Goal: Book appointment/travel/reservation

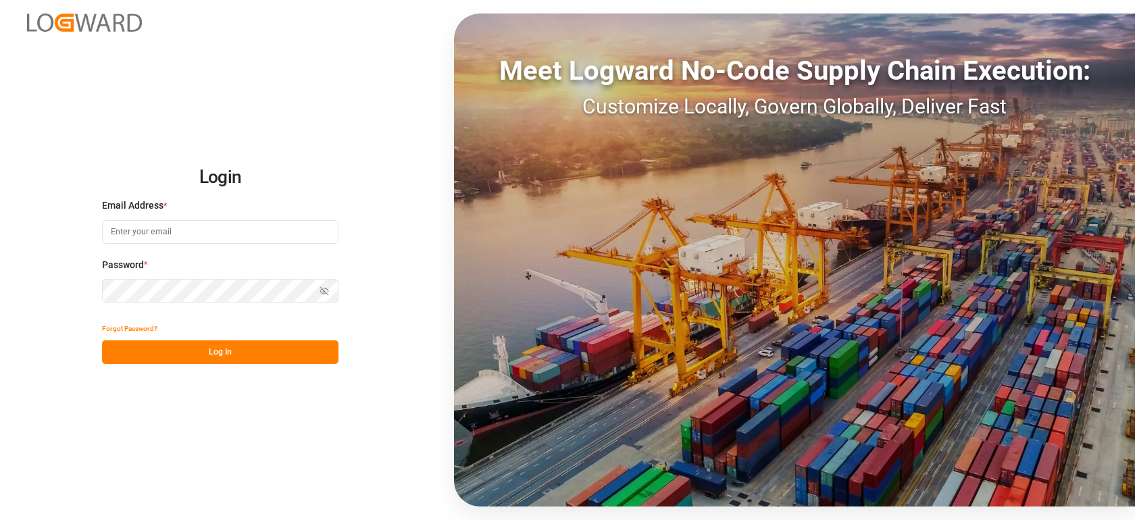
type input "[PERSON_NAME][EMAIL_ADDRESS][PERSON_NAME][DOMAIN_NAME]"
click at [236, 353] on button "Log In" at bounding box center [220, 352] width 236 height 24
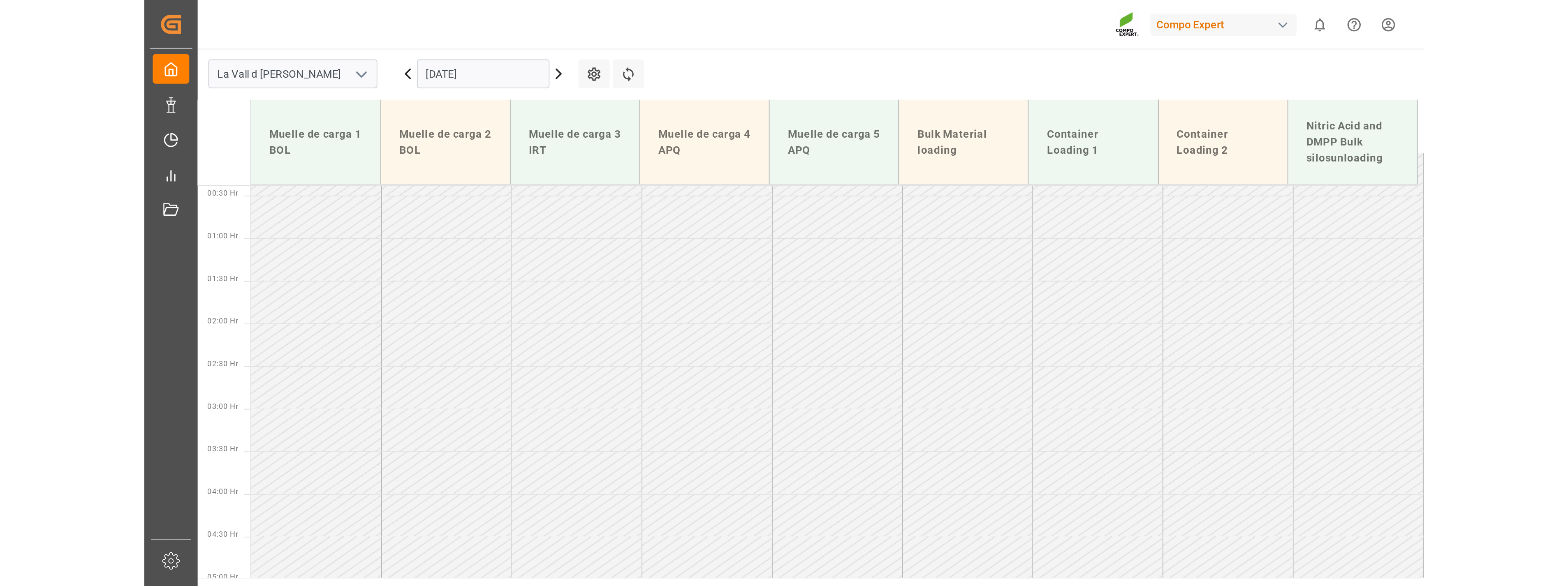
scroll to position [426, 0]
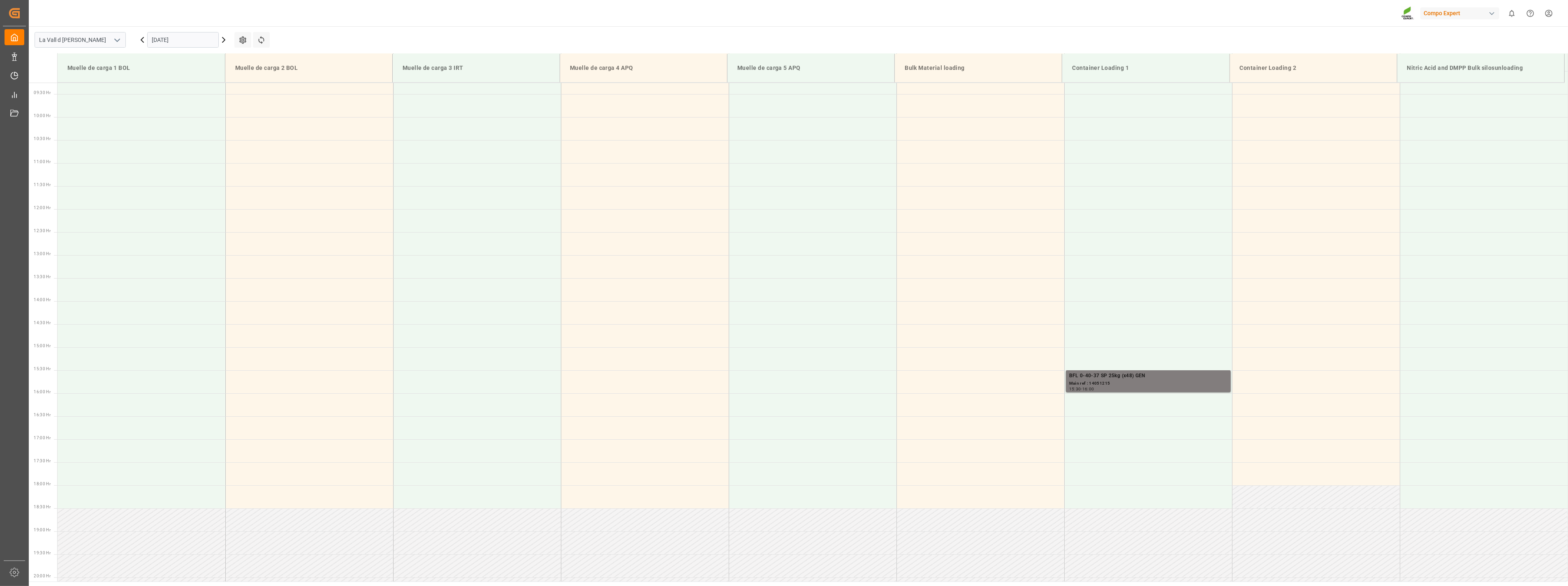
click at [186, 38] on input "[DATE]" at bounding box center [183, 40] width 72 height 16
click at [159, 134] on div "22" at bounding box center [158, 138] width 10 height 10
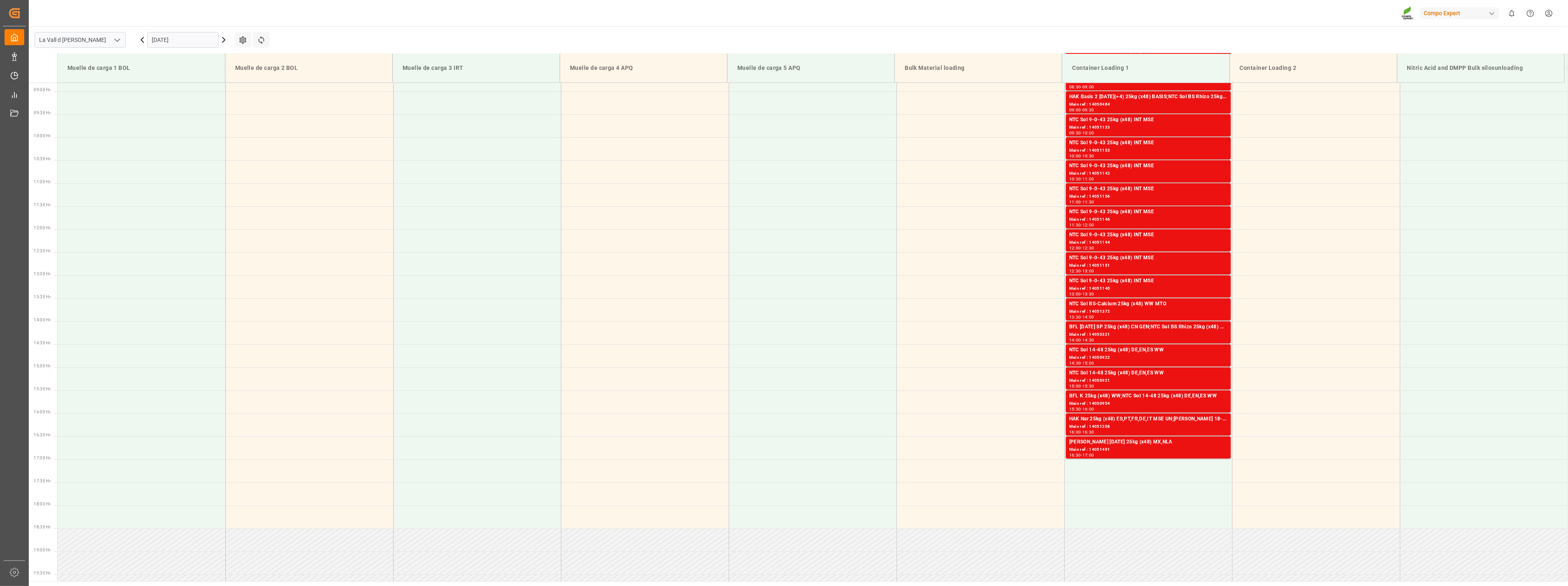
scroll to position [409, 0]
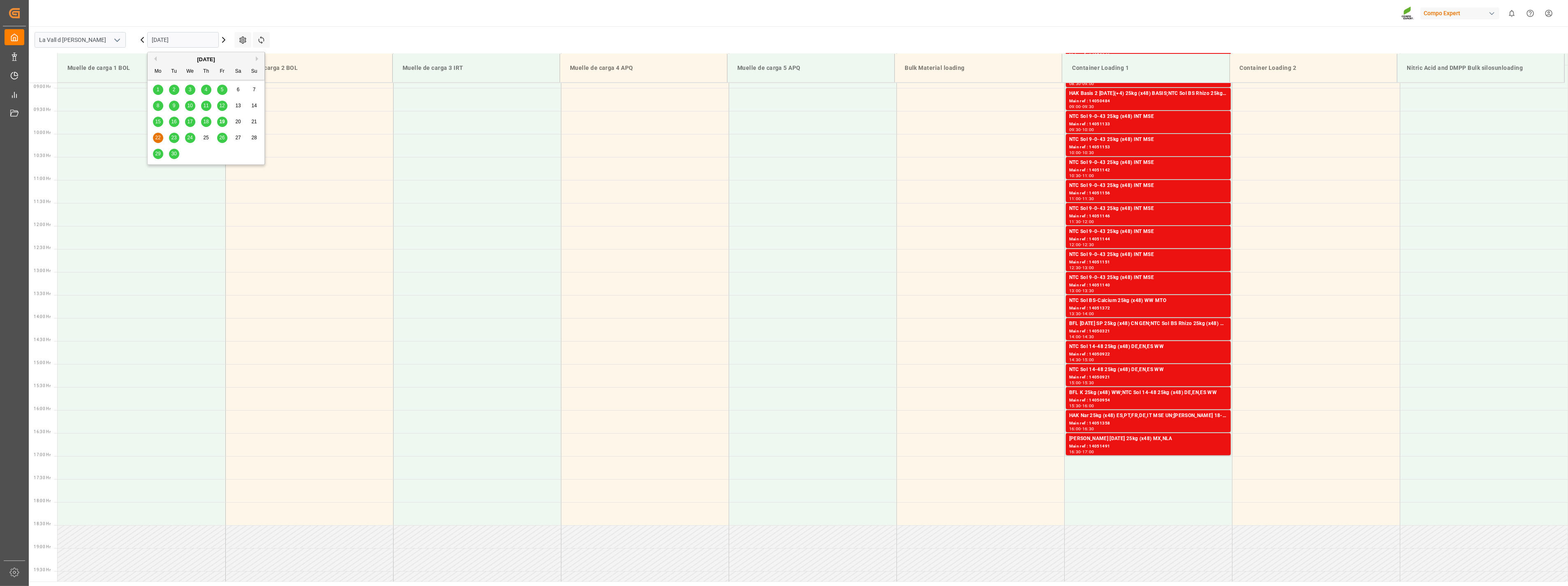
click at [179, 42] on input "[DATE]" at bounding box center [183, 40] width 72 height 16
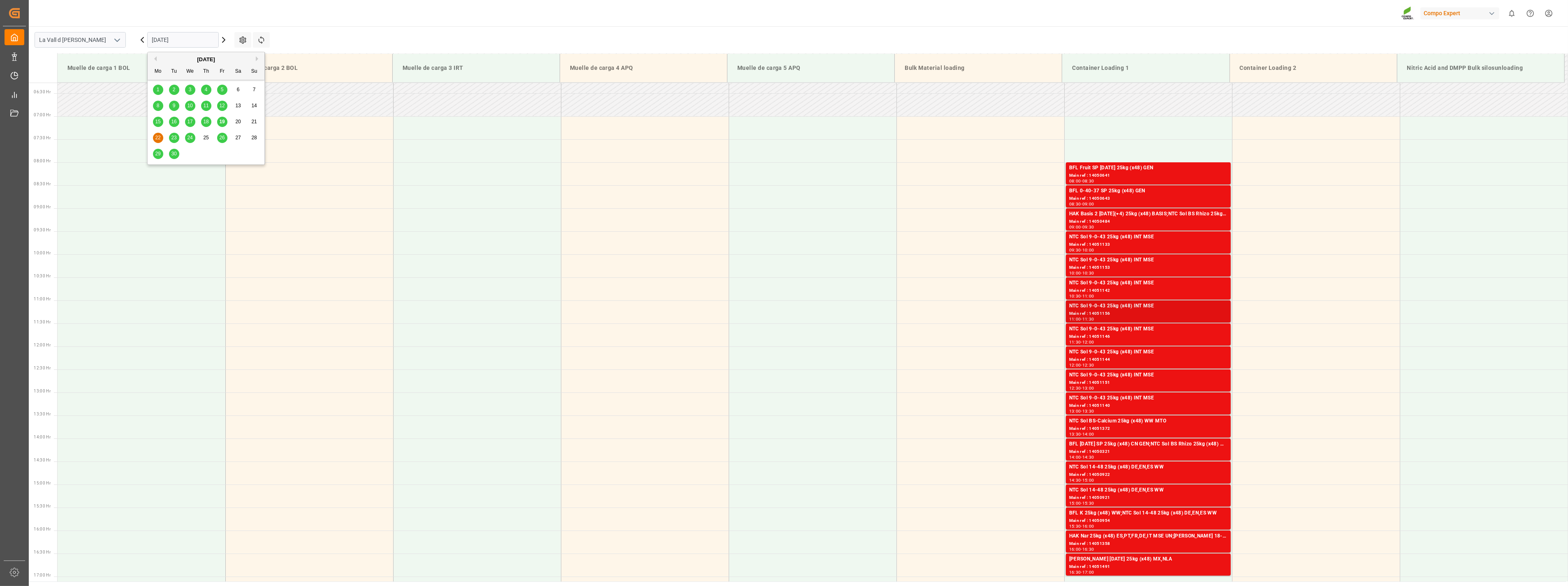
scroll to position [272, 0]
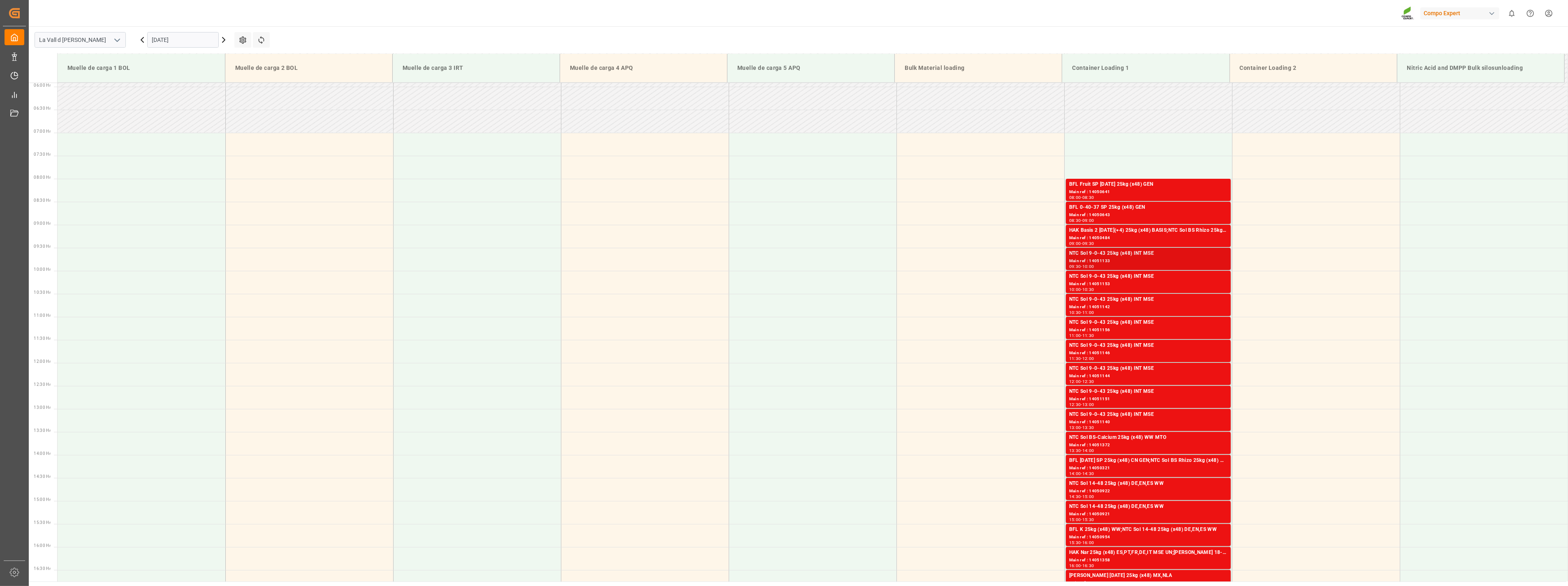
click at [690, 259] on div "Main ref : 14051133" at bounding box center [1149, 261] width 158 height 7
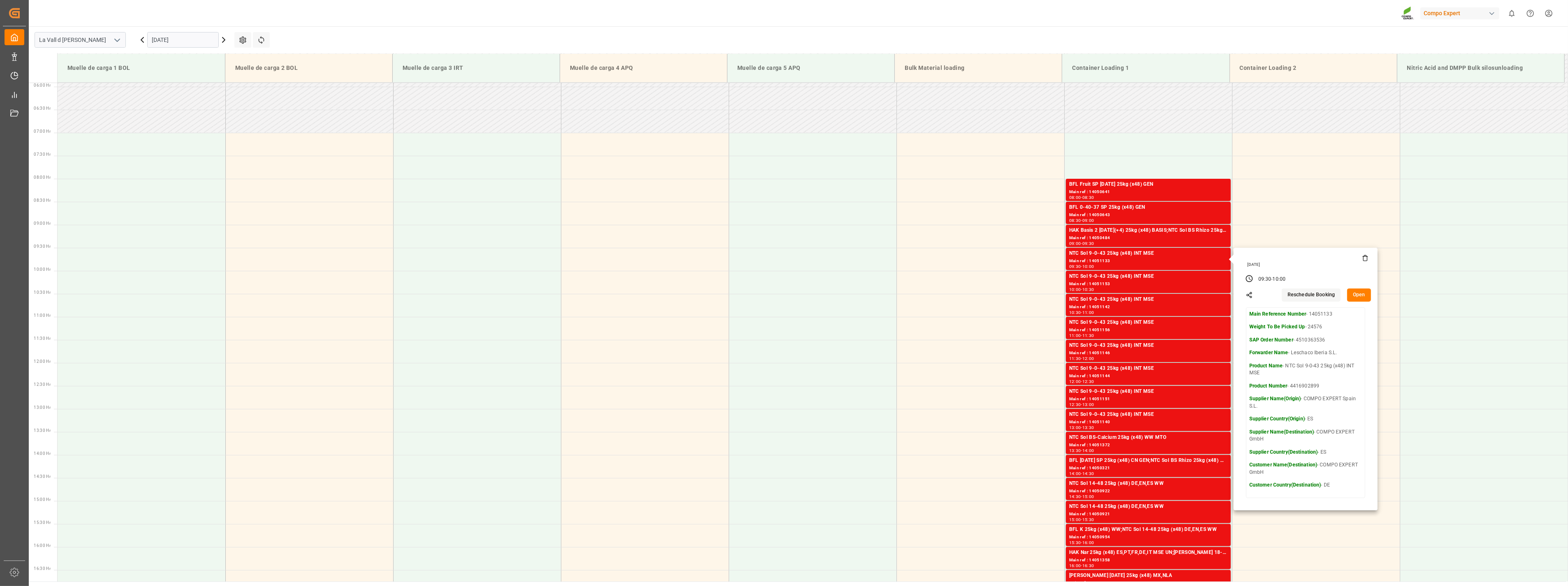
click at [690, 292] on button "Open" at bounding box center [1359, 295] width 24 height 13
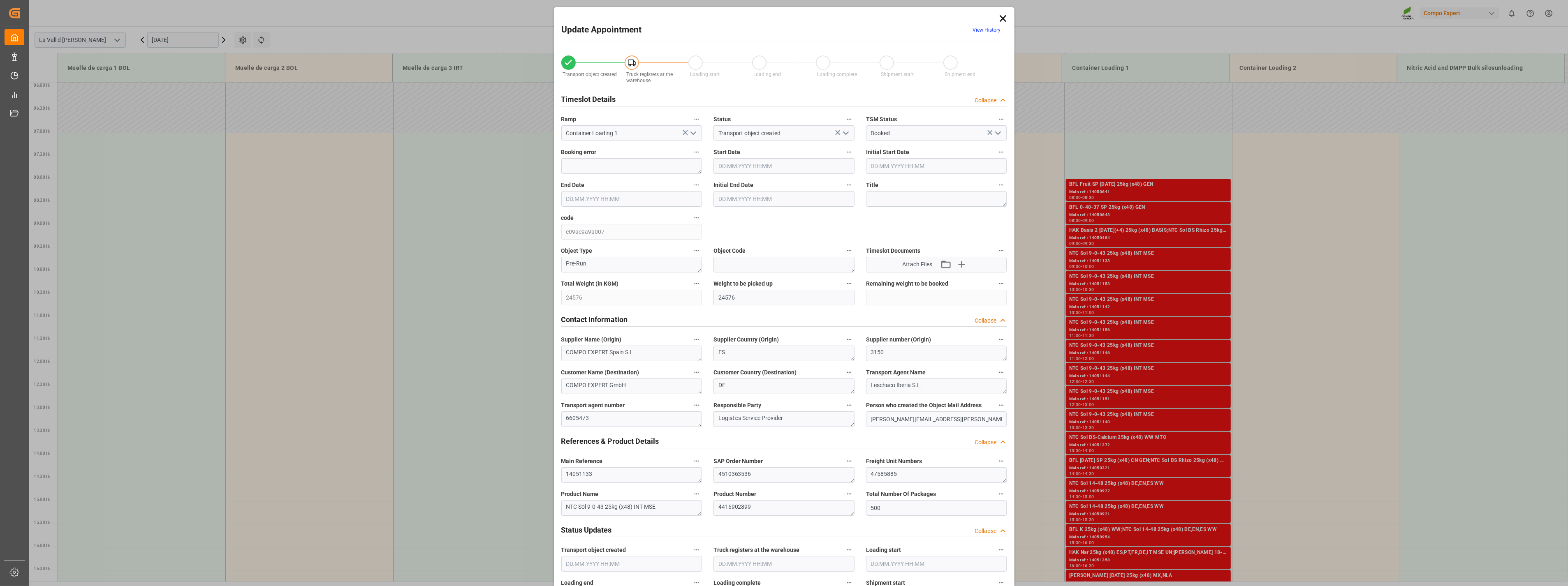
type input "24576"
type input "500"
type input "[DATE] 09:30"
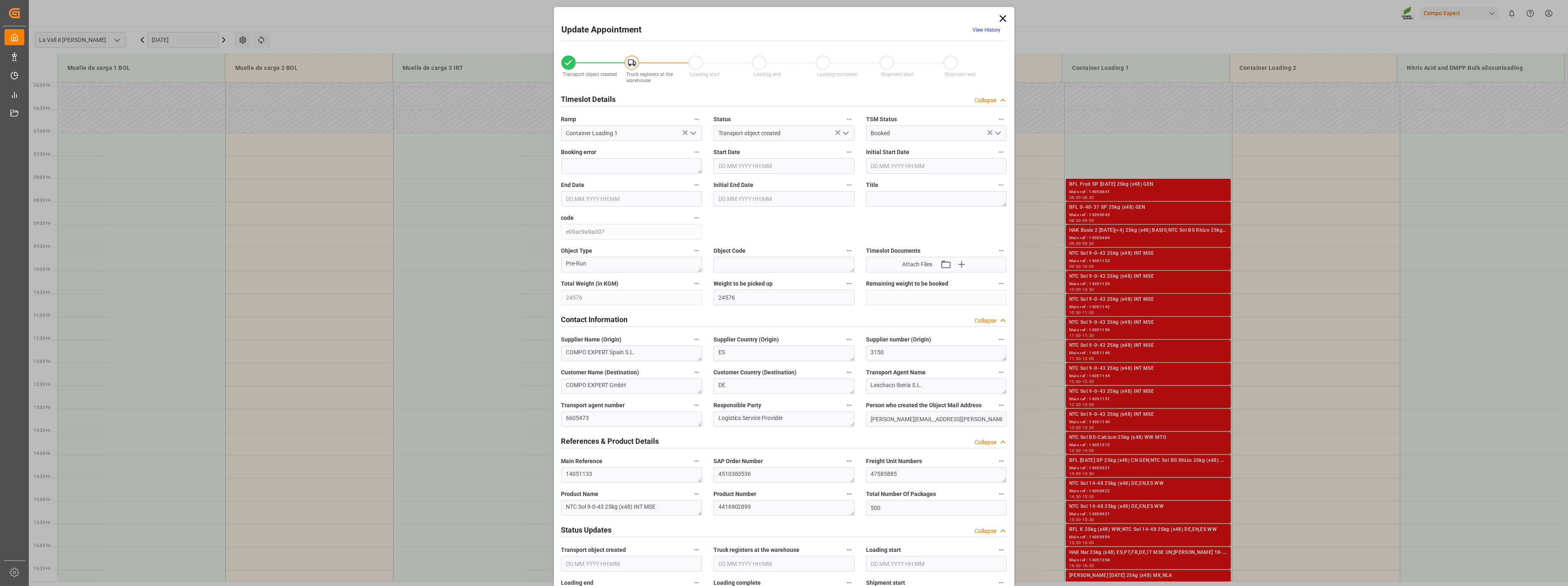
type input "[DATE] 10:00"
type input "[DATE] 10:52"
type input "[DATE] 11:02"
drag, startPoint x: 914, startPoint y: 478, endPoint x: 764, endPoint y: 470, distance: 150.2
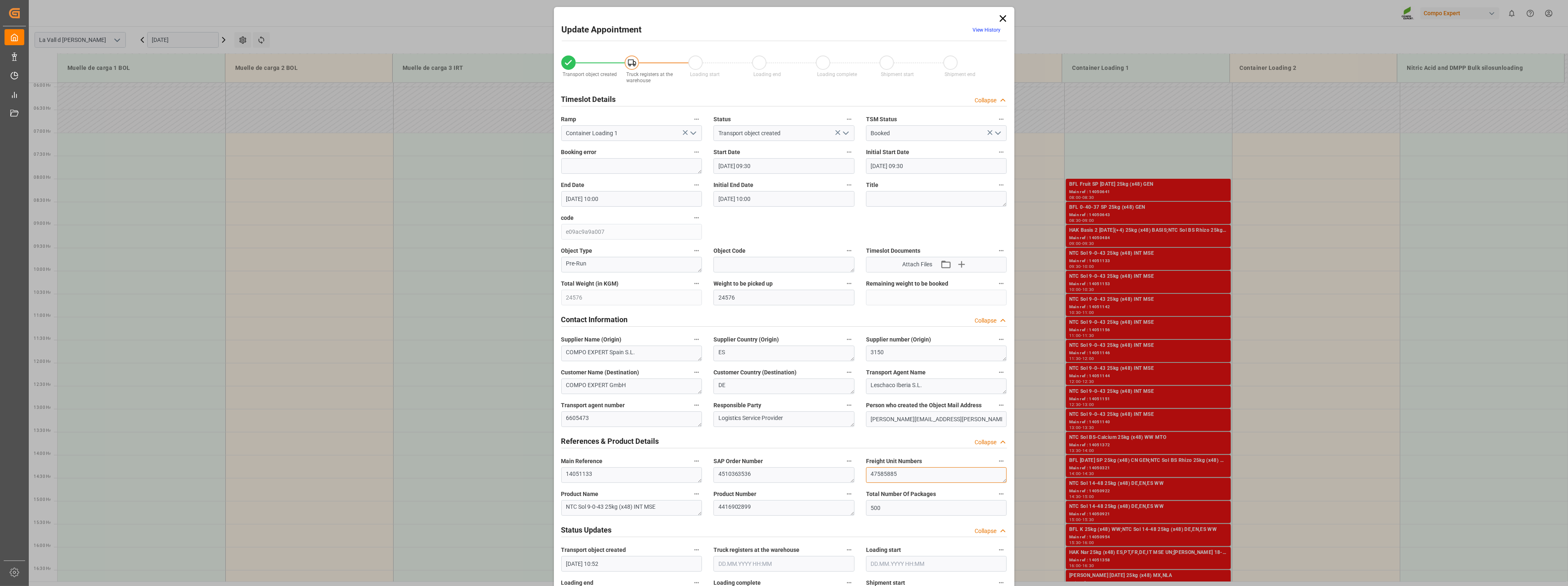
click at [690, 316] on div "Transport object created Truck registers at the warehouse Loading start Loading…" at bounding box center [784, 574] width 457 height 1056
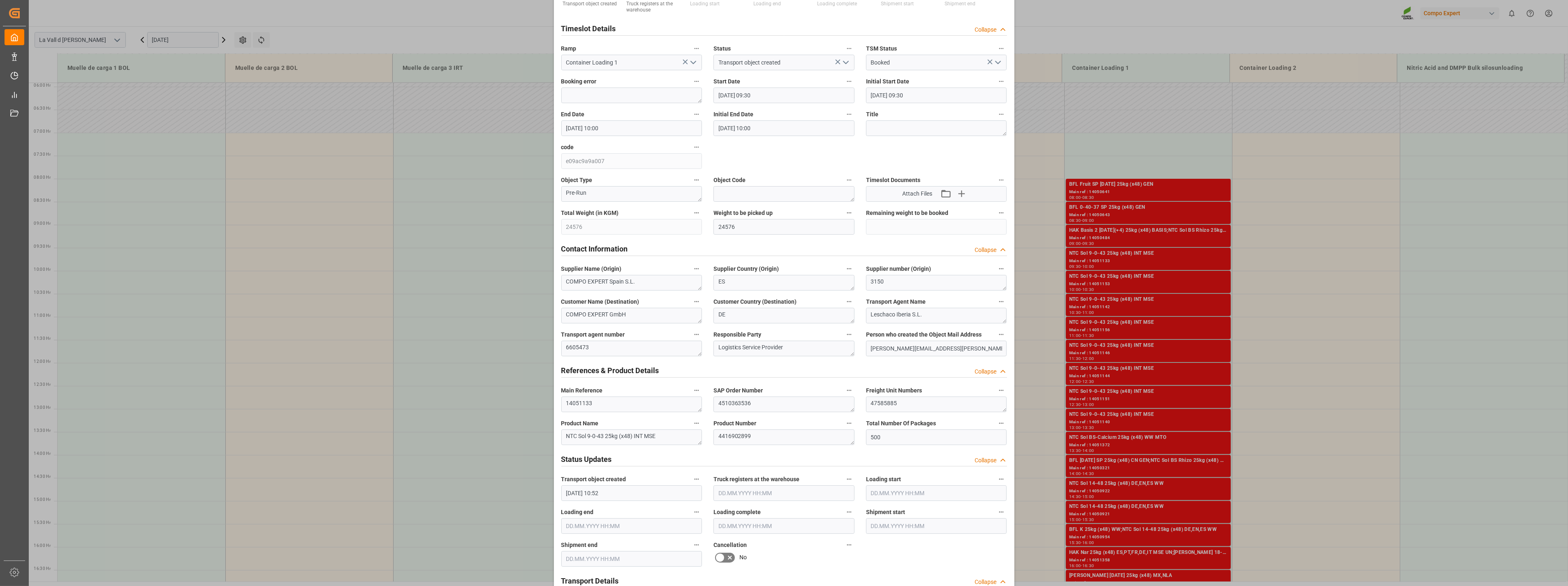
scroll to position [0, 0]
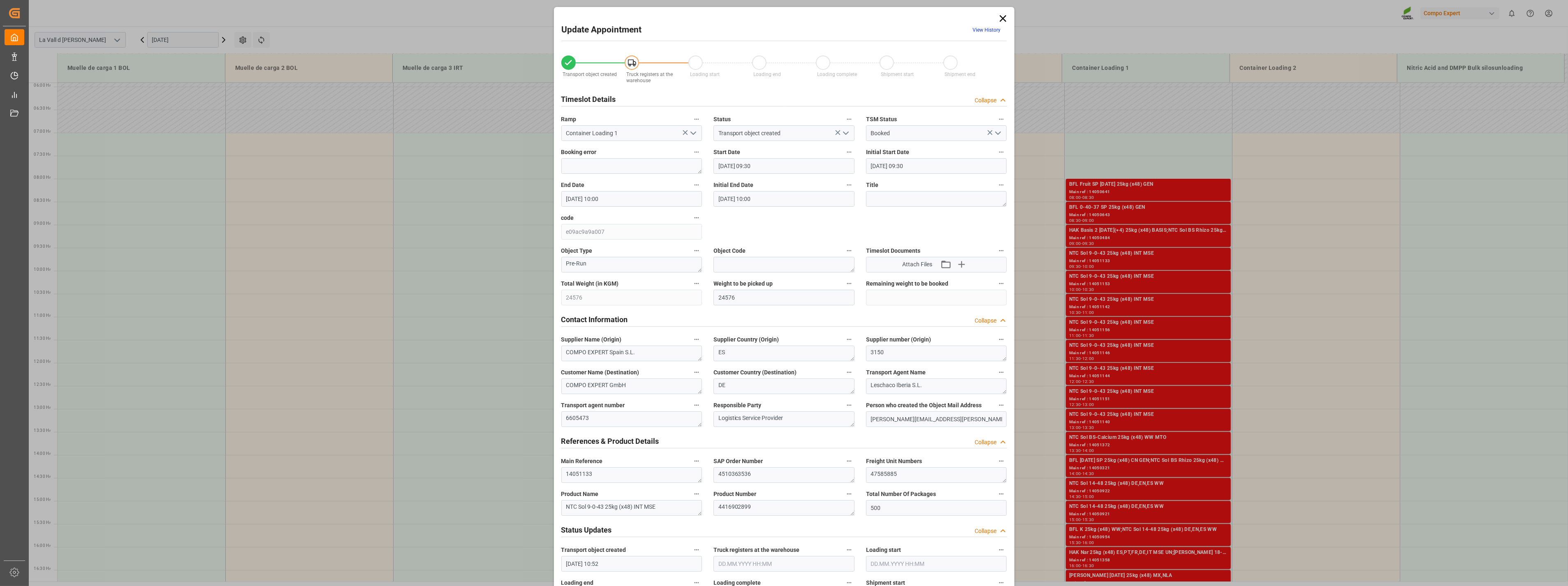
click at [690, 18] on icon at bounding box center [1003, 18] width 12 height 12
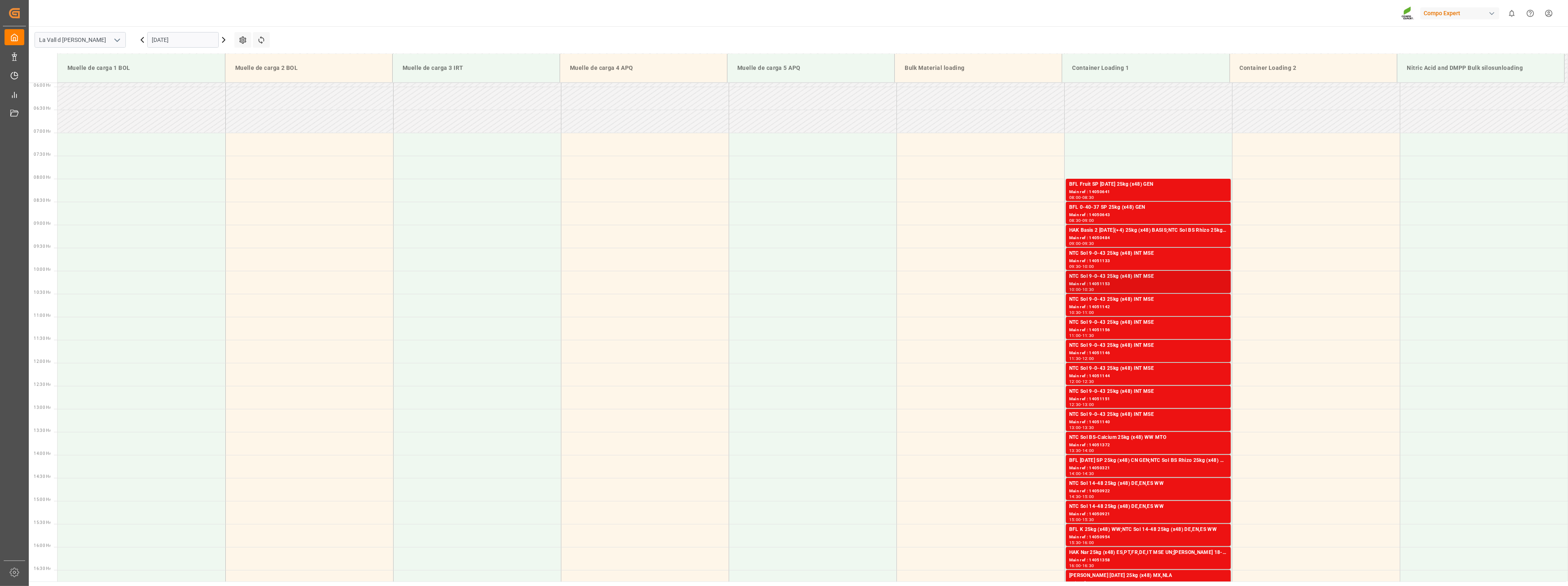
click at [690, 285] on div "Main ref : 14051153" at bounding box center [1149, 284] width 158 height 7
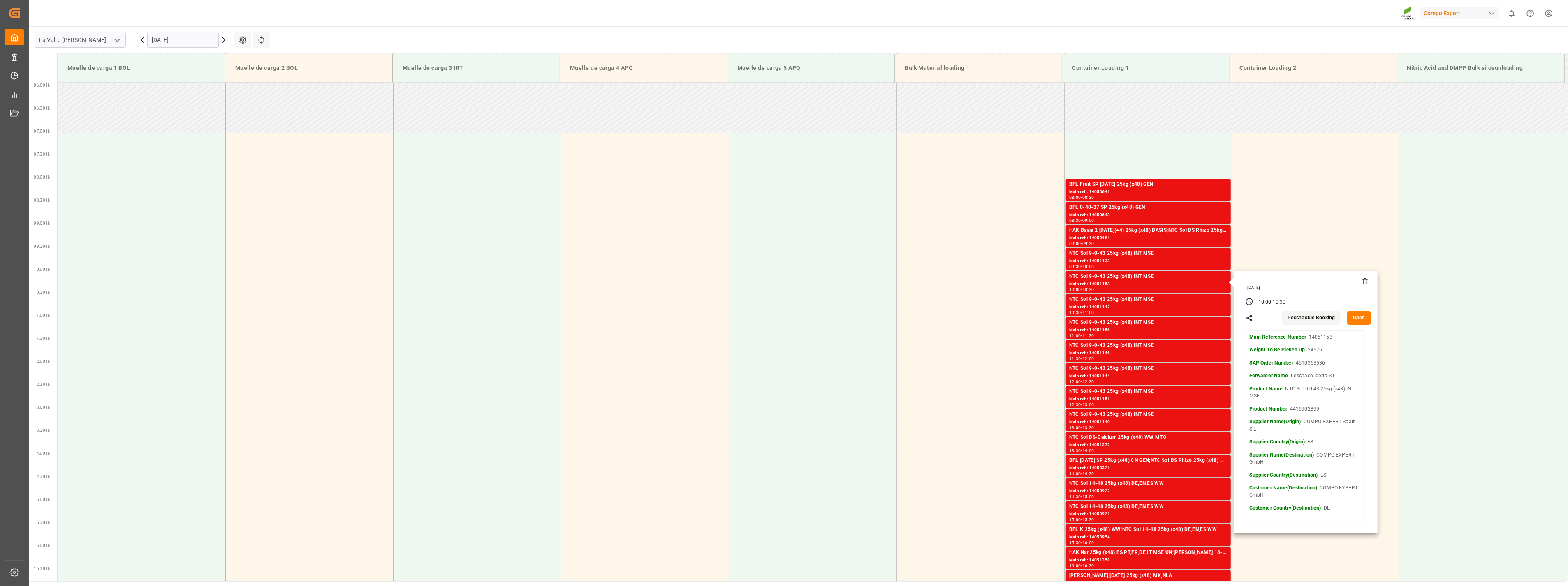
click at [690, 316] on button "Open" at bounding box center [1359, 318] width 24 height 13
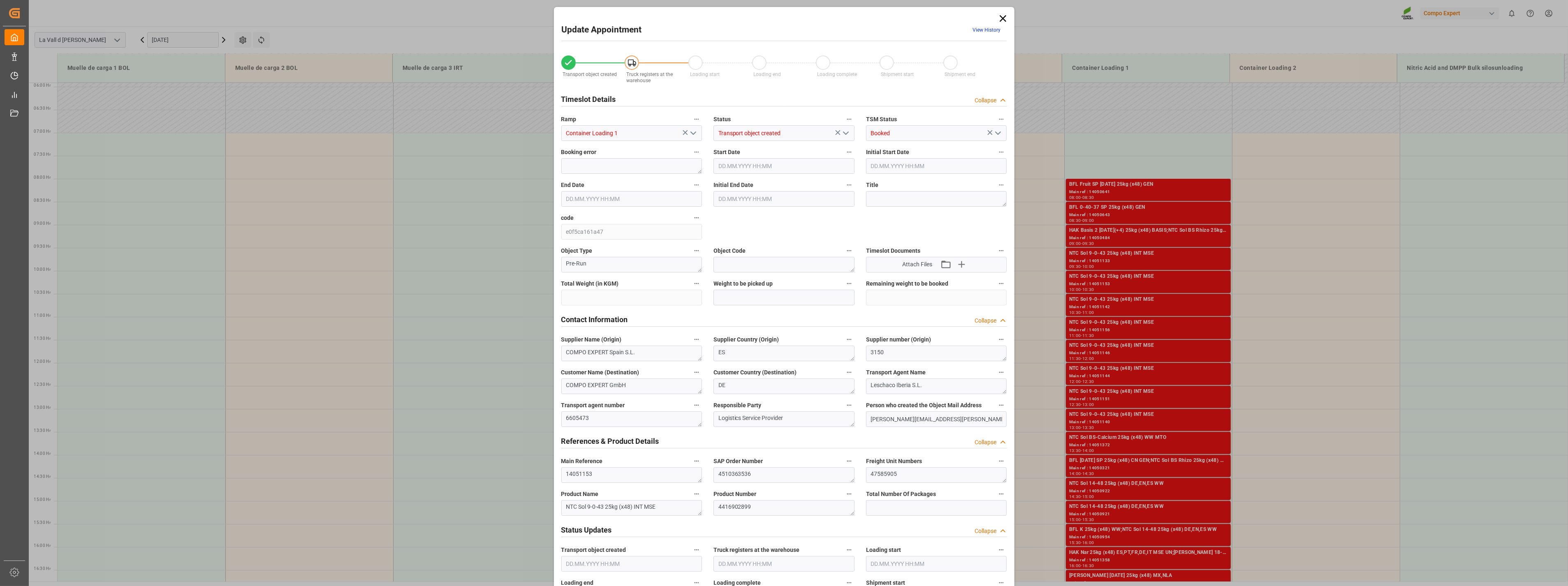
type input "24576"
type input "500"
type input "[DATE] 10:00"
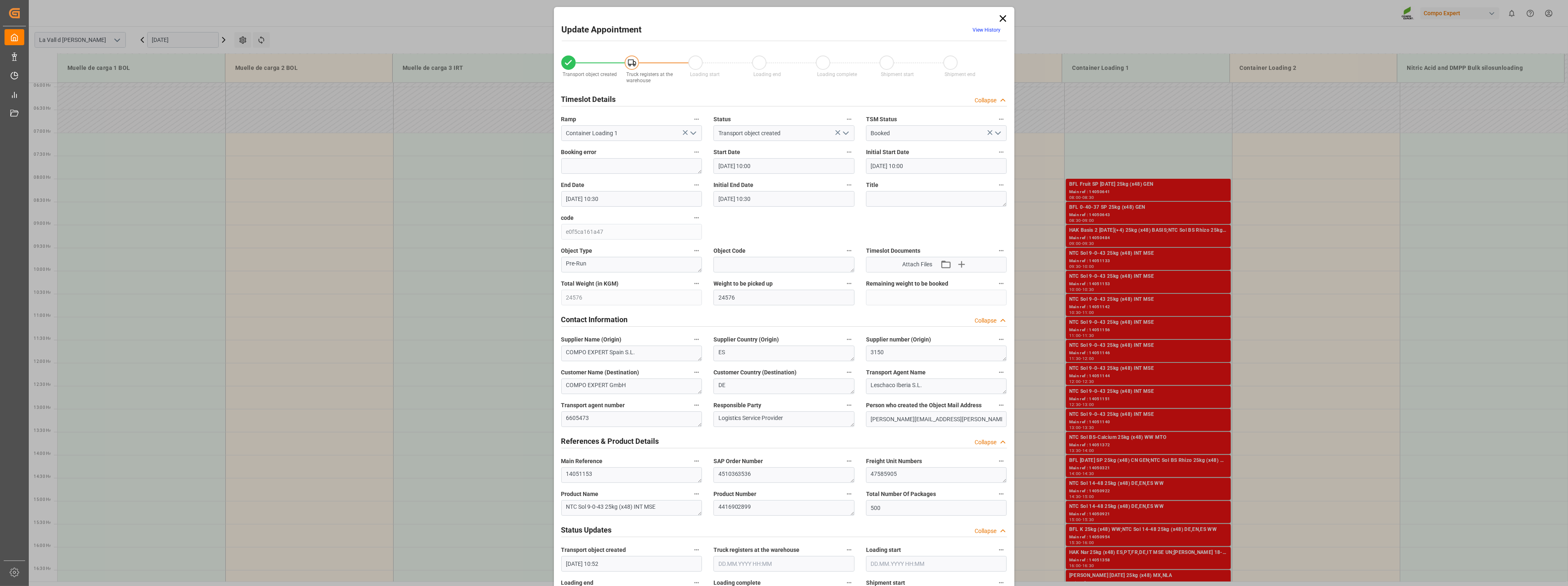
type input "[DATE] 10:30"
type input "[DATE] 10:52"
type input "[DATE] 11:04"
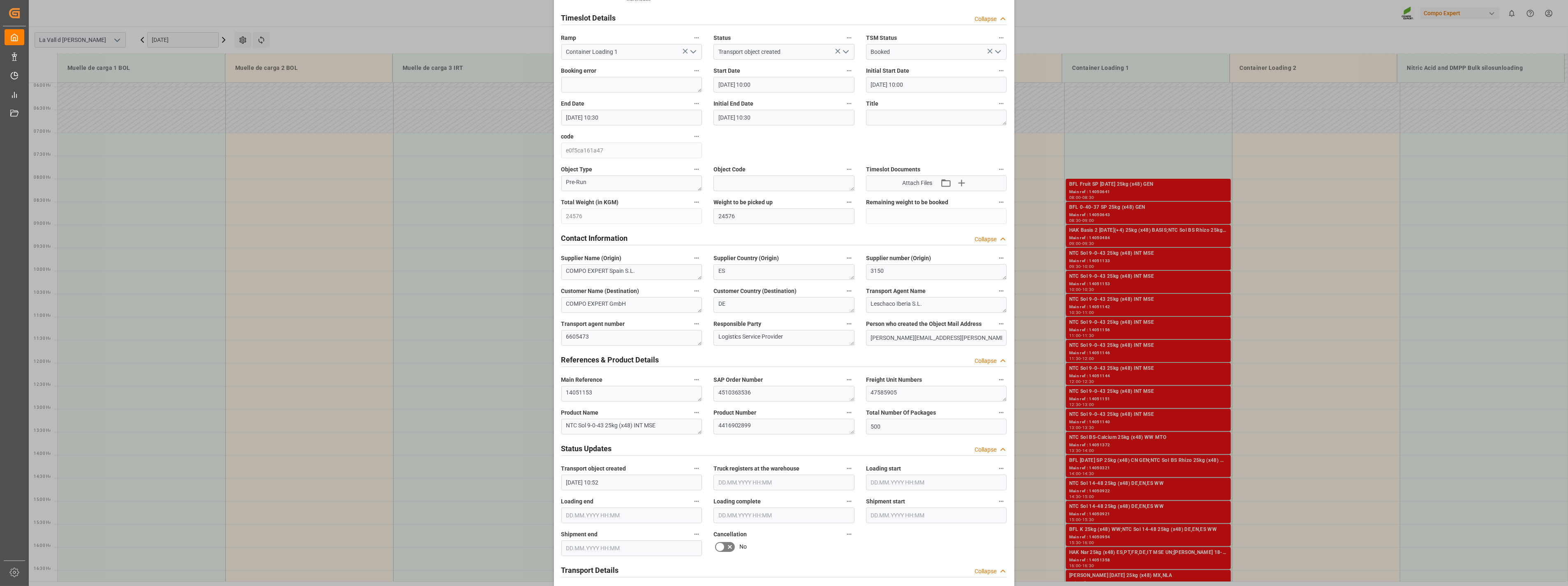
scroll to position [91, 0]
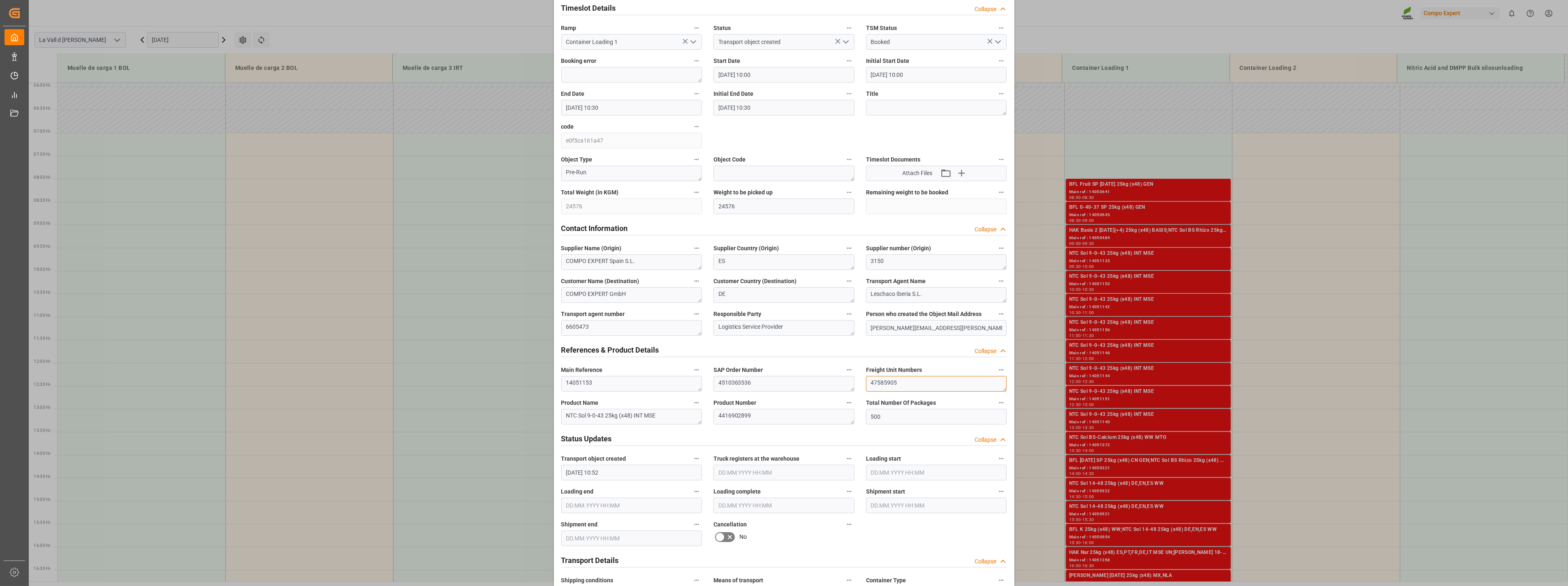
drag, startPoint x: 901, startPoint y: 385, endPoint x: 753, endPoint y: 369, distance: 148.9
click at [690, 316] on div "Transport object created Truck registers at the warehouse Loading start Loading…" at bounding box center [784, 483] width 457 height 1056
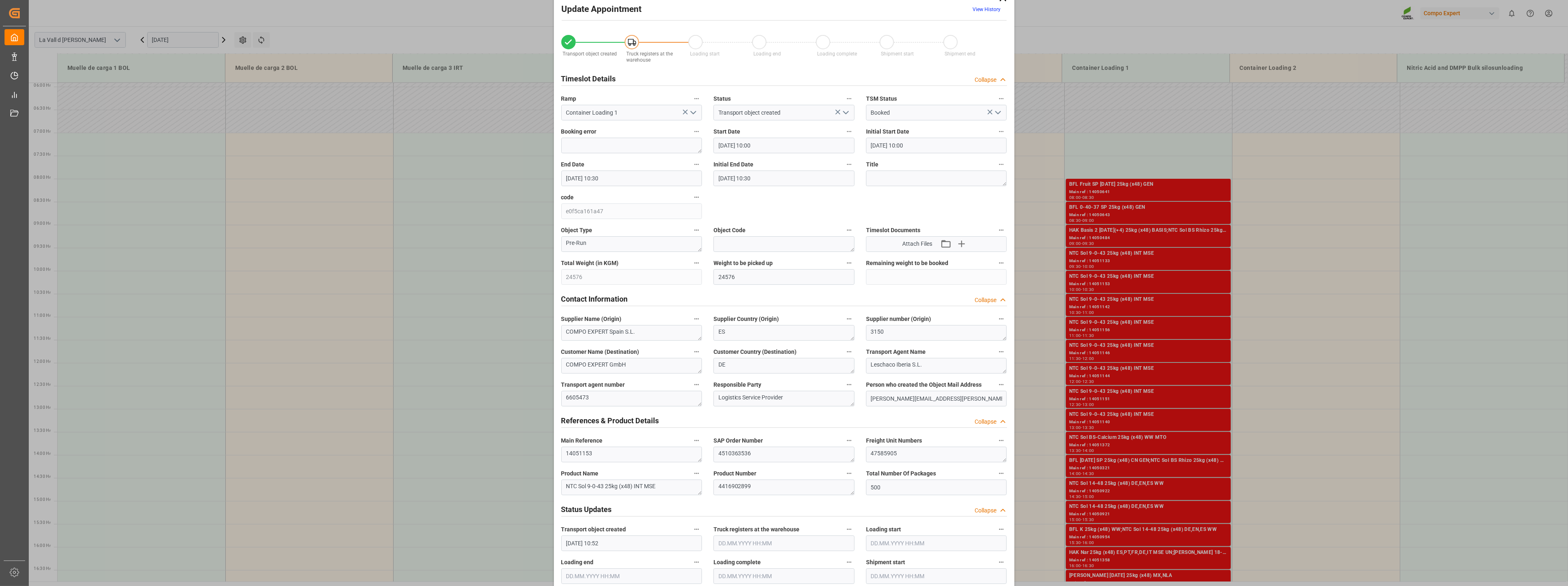
scroll to position [0, 0]
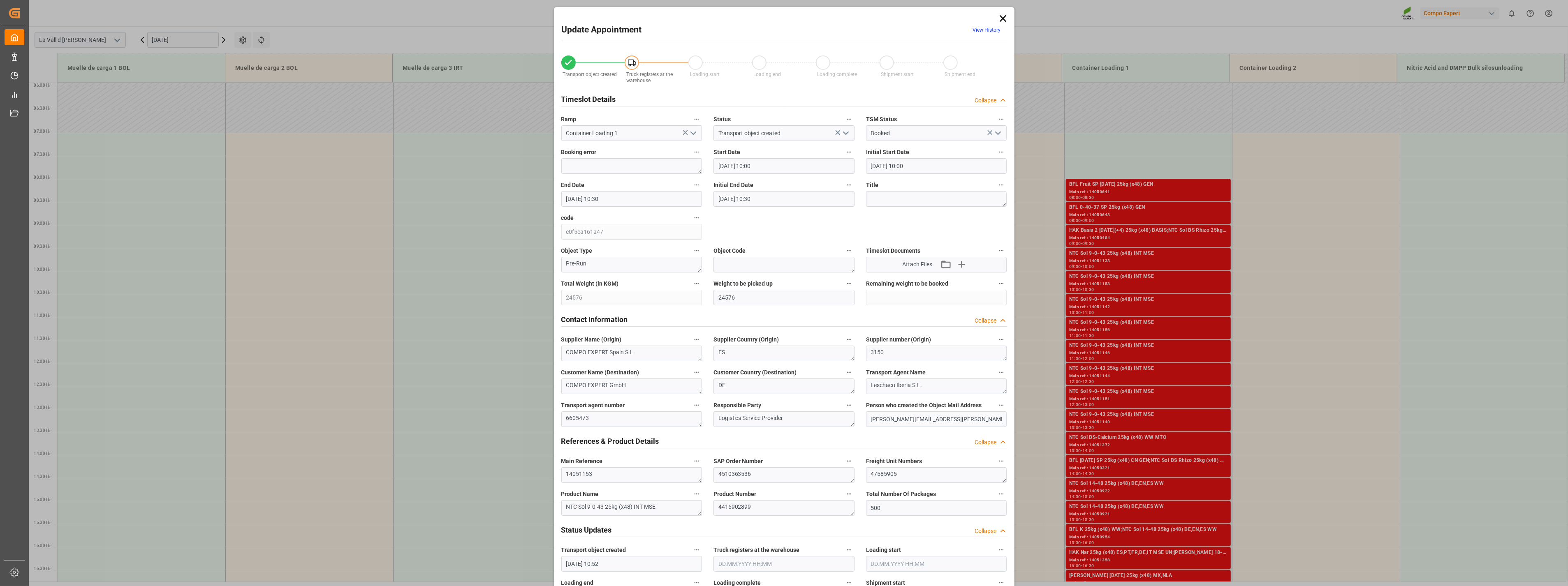
click at [690, 13] on icon at bounding box center [1003, 18] width 12 height 12
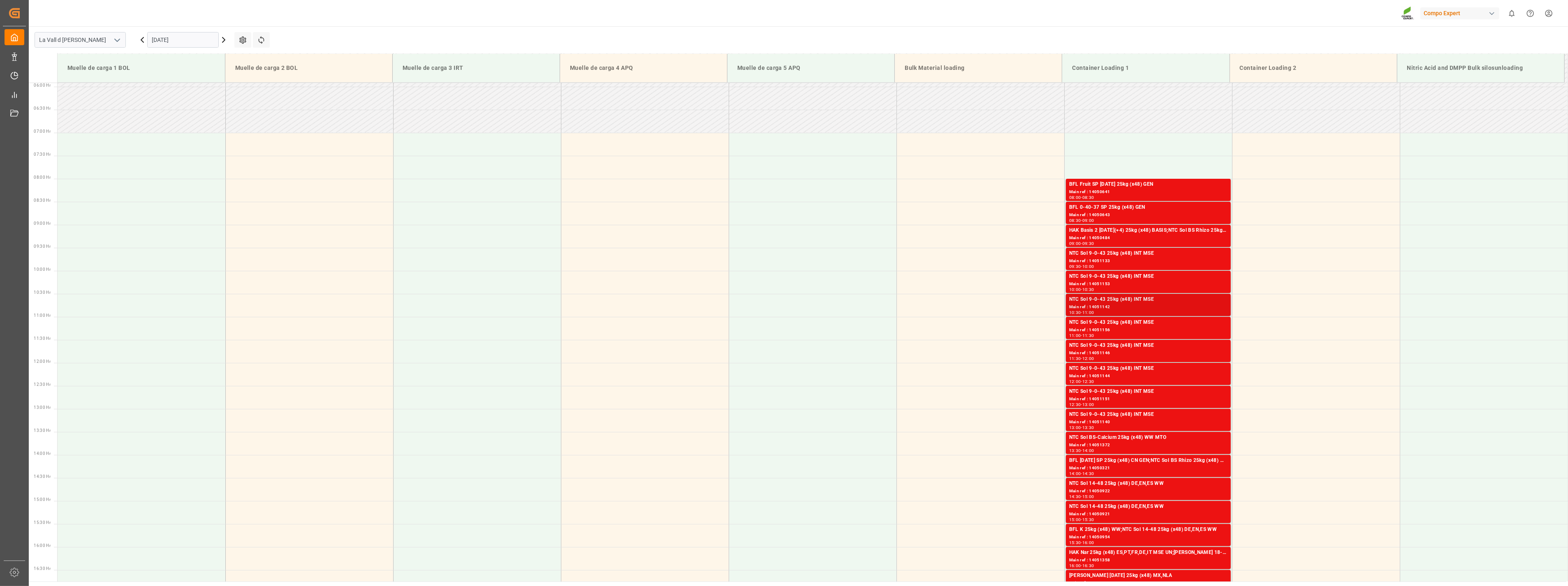
click at [690, 309] on div "Main ref : 14051142" at bounding box center [1149, 307] width 158 height 7
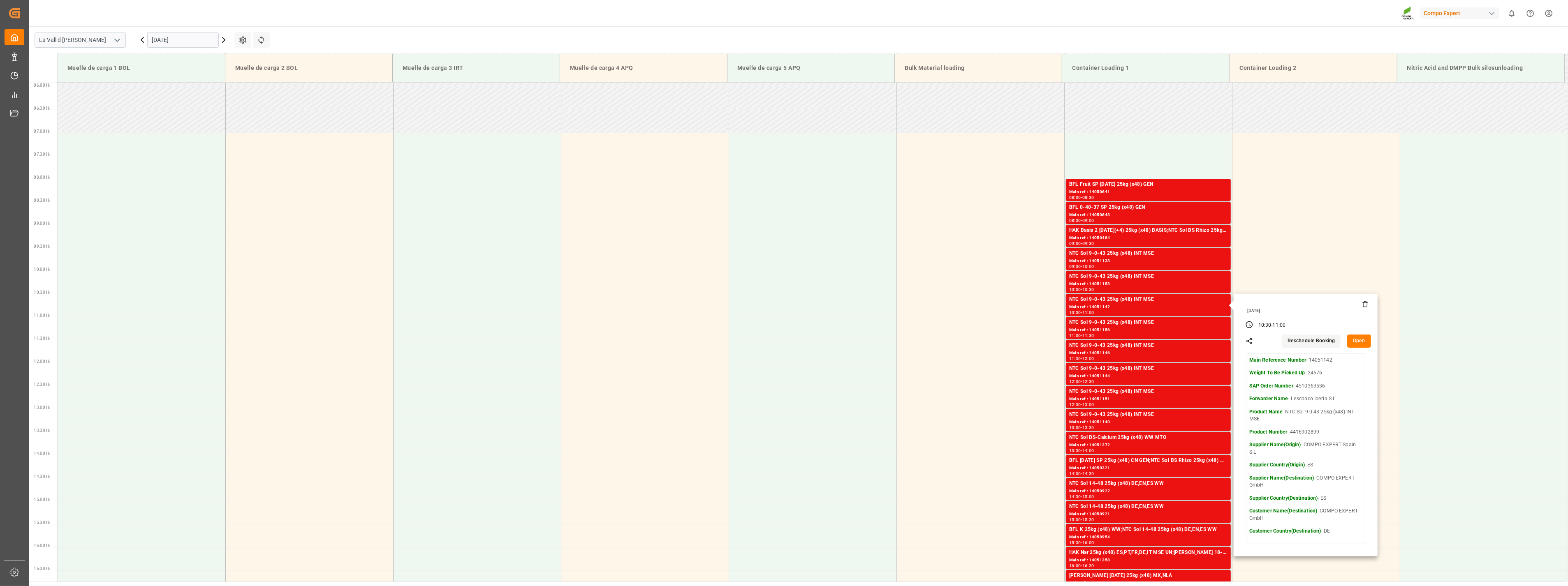
click at [690, 316] on button "Open" at bounding box center [1359, 341] width 24 height 13
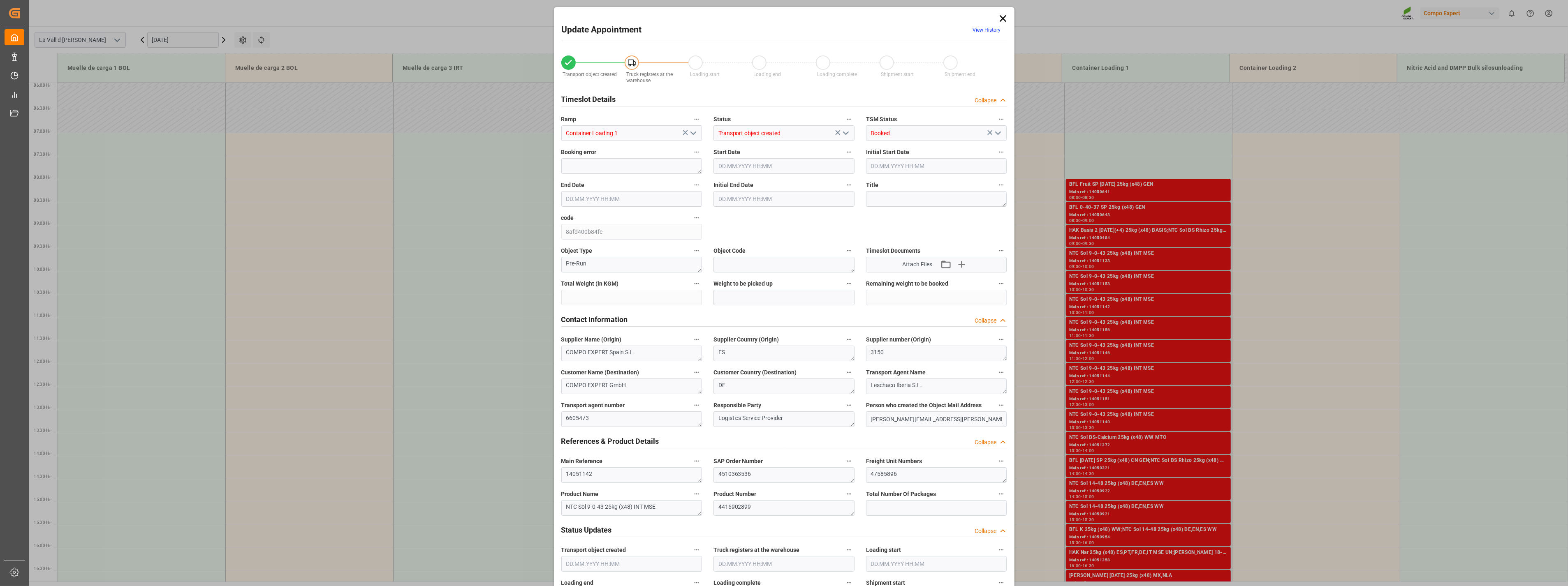
type input "24576"
type input "500"
type input "[DATE] 10:30"
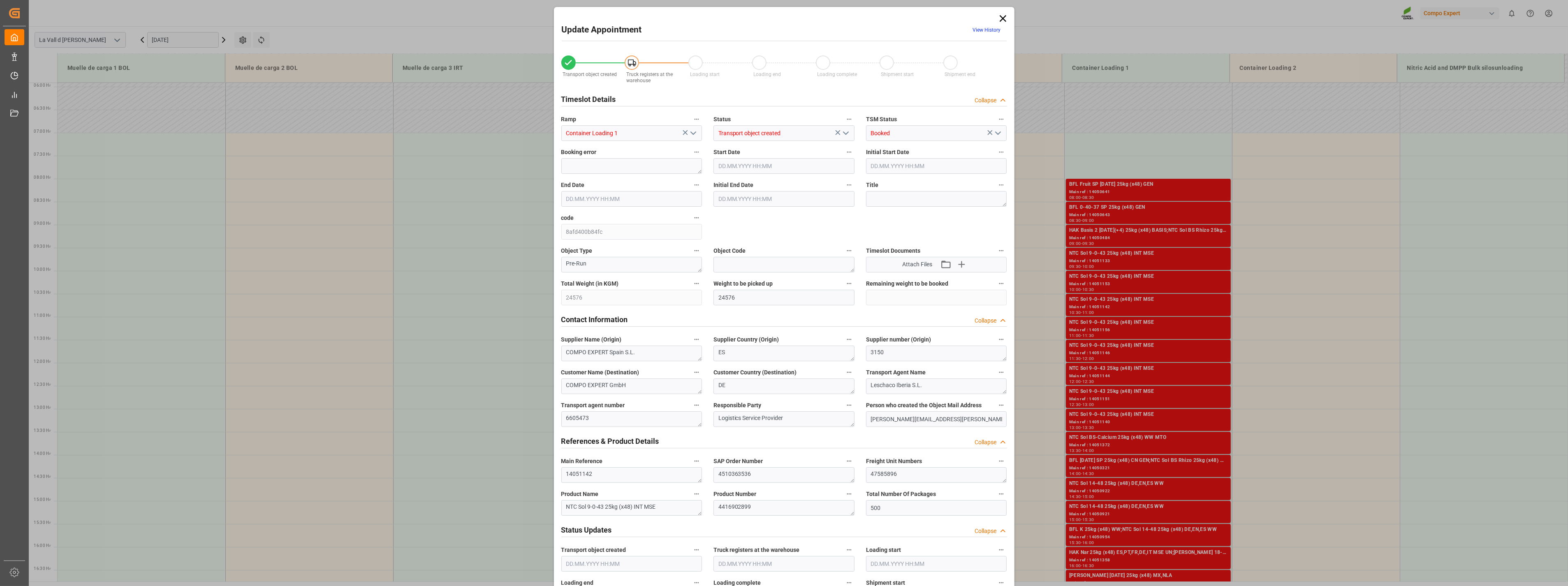
type input "[DATE] 11:00"
type input "[DATE] 10:52"
type input "[DATE] 11:05"
drag, startPoint x: 909, startPoint y: 477, endPoint x: 734, endPoint y: 473, distance: 175.0
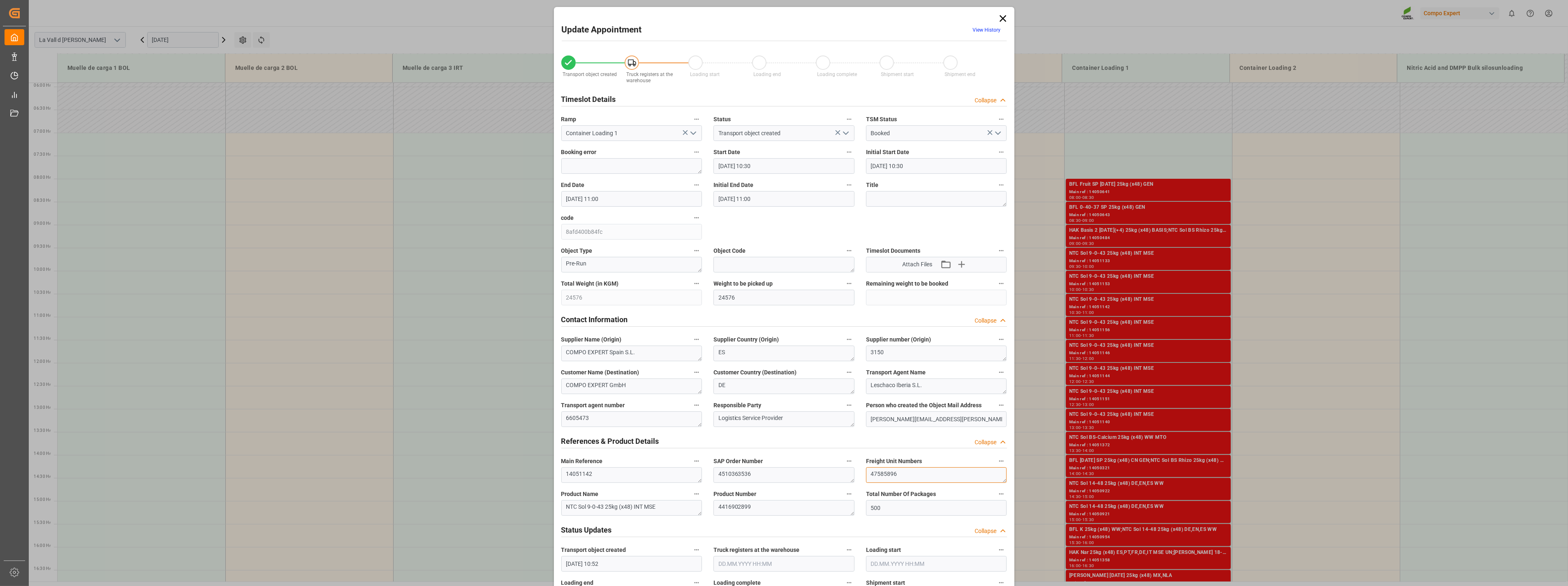
click at [690, 316] on div "Transport object created Truck registers at the warehouse Loading start Loading…" at bounding box center [784, 574] width 457 height 1056
drag, startPoint x: 1001, startPoint y: 18, endPoint x: 993, endPoint y: 30, distance: 14.4
click at [690, 18] on icon at bounding box center [1003, 18] width 7 height 7
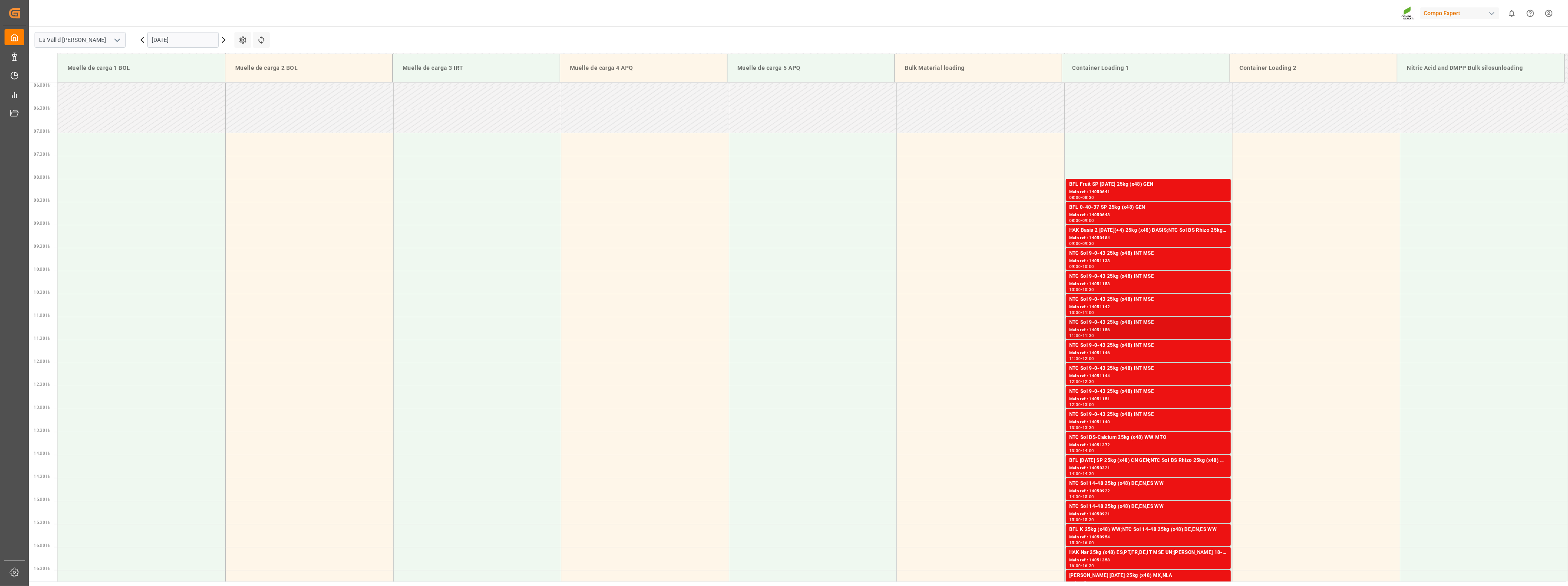
click at [690, 316] on div "Main ref : 14051156" at bounding box center [1149, 330] width 158 height 7
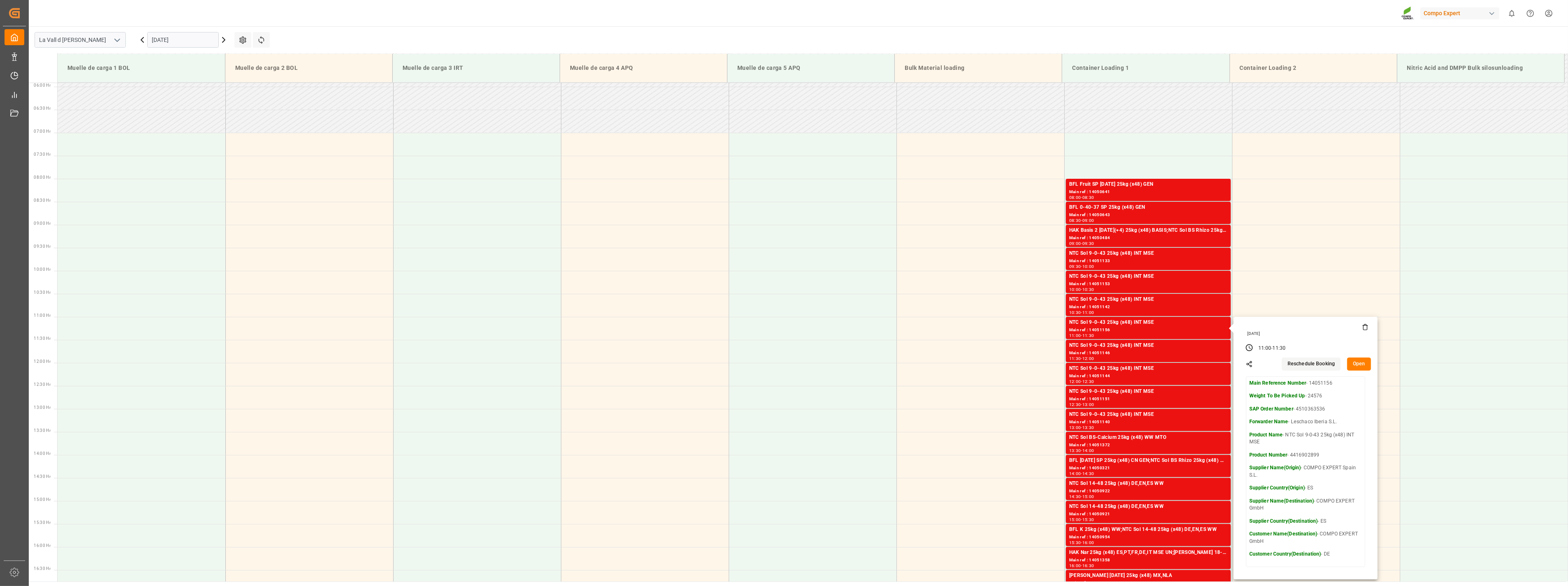
click at [690, 316] on button "Open" at bounding box center [1359, 365] width 24 height 13
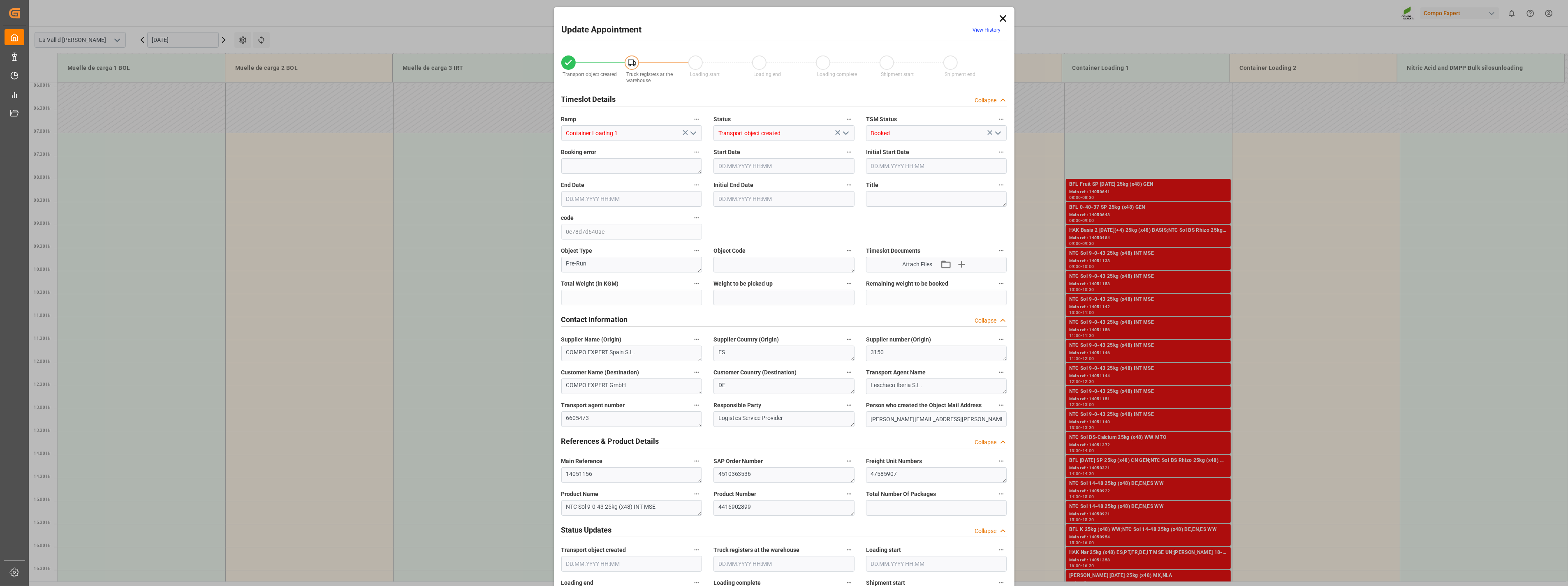
type input "24576"
type input "500"
type input "[DATE] 11:00"
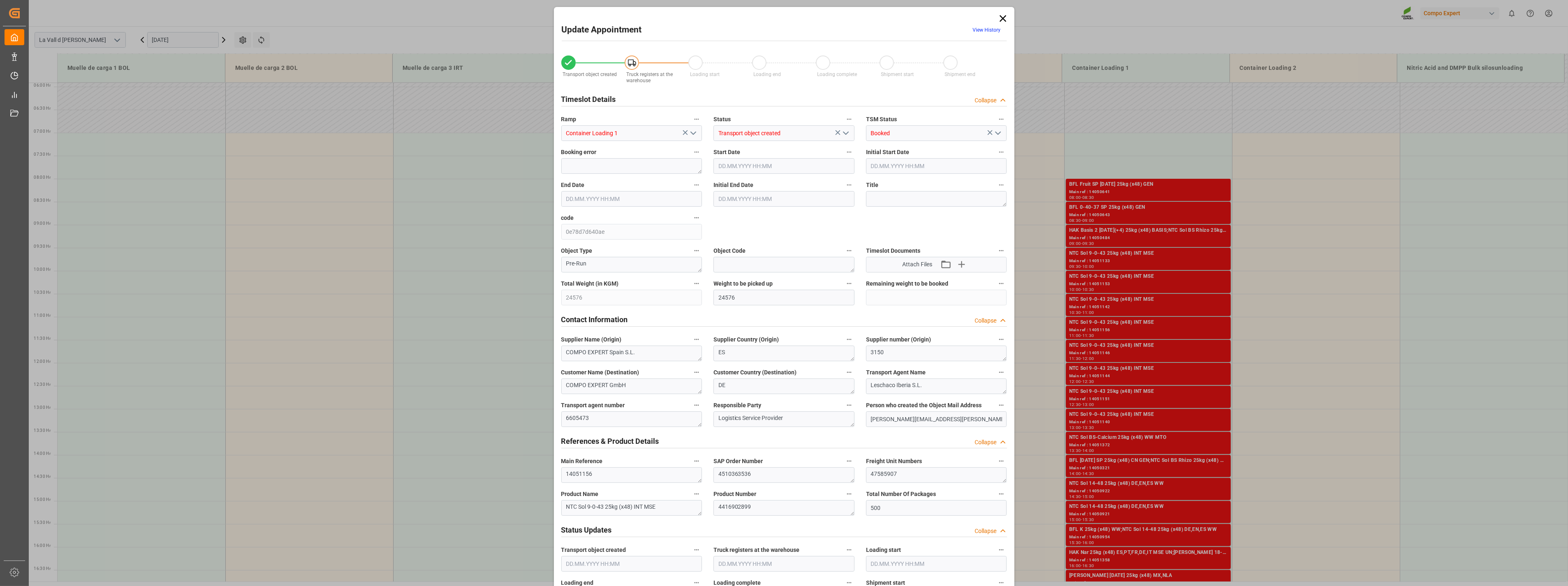
type input "[DATE] 11:30"
type input "[DATE] 10:52"
type input "[DATE] 11:06"
drag, startPoint x: 911, startPoint y: 480, endPoint x: 755, endPoint y: 468, distance: 156.5
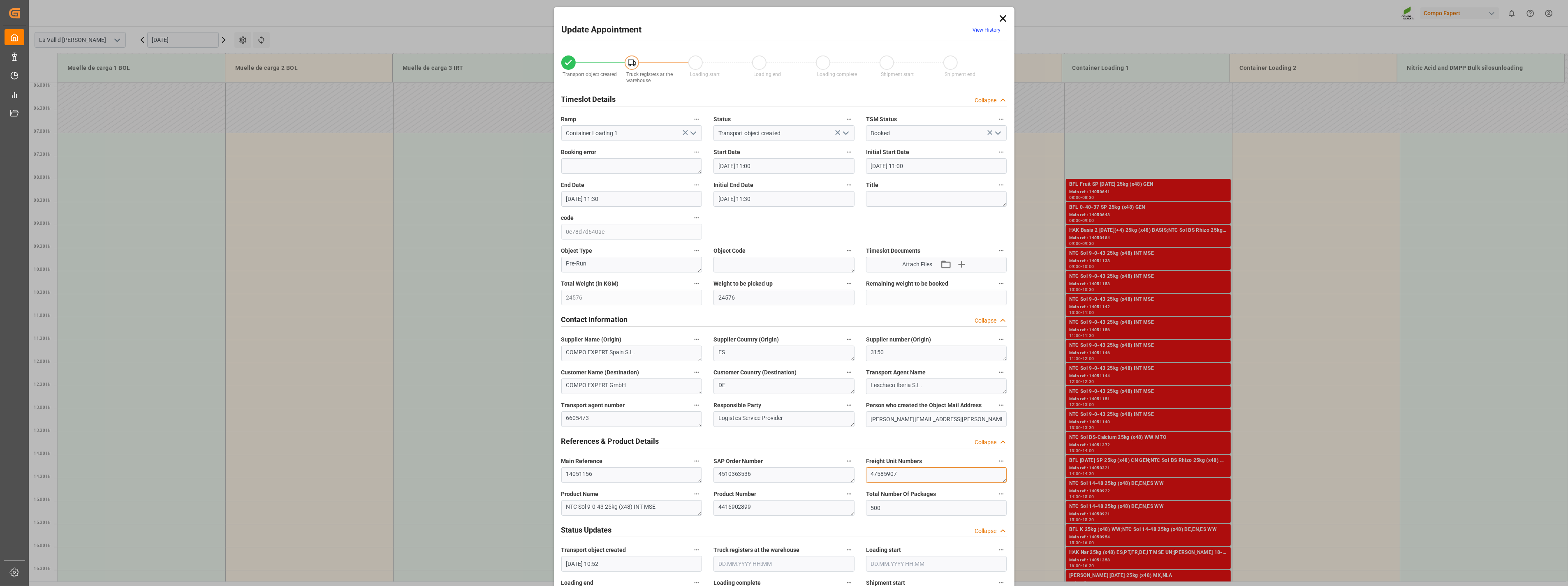
click at [690, 316] on div "Transport object created Truck registers at the warehouse Loading start Loading…" at bounding box center [784, 574] width 457 height 1056
click at [690, 15] on icon at bounding box center [1003, 18] width 12 height 12
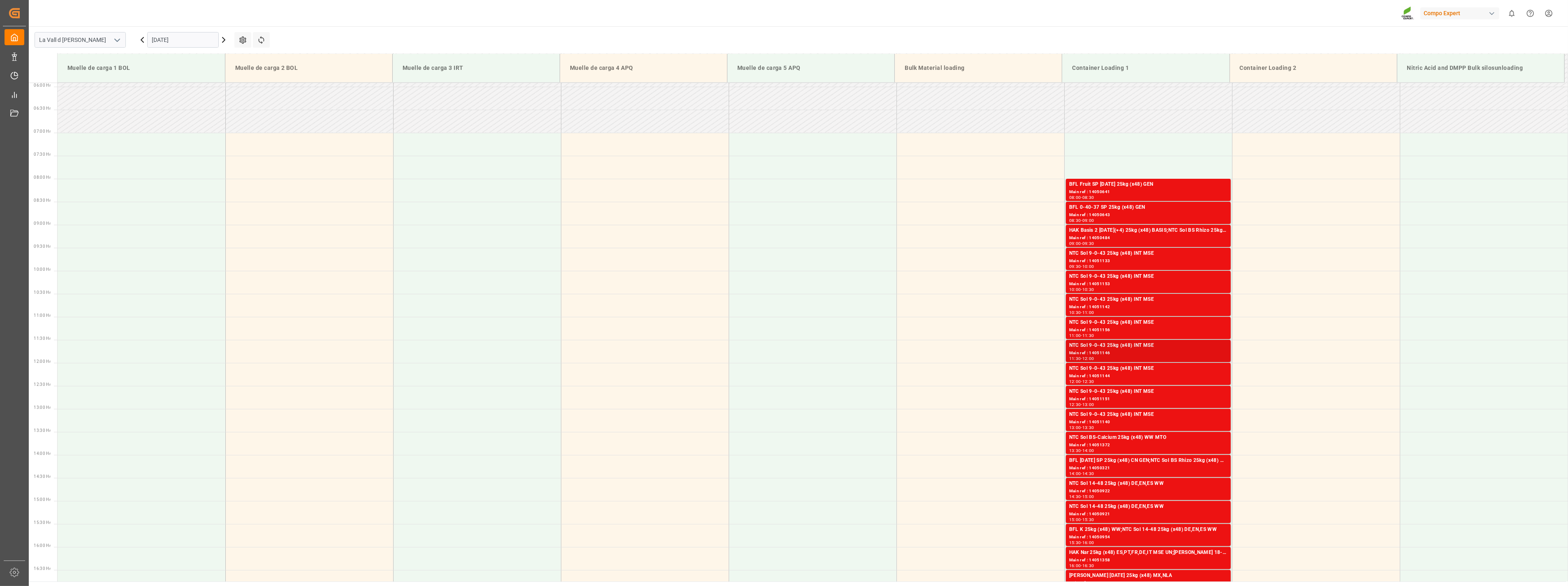
click at [690, 316] on div "Main ref : 14051146" at bounding box center [1149, 353] width 158 height 7
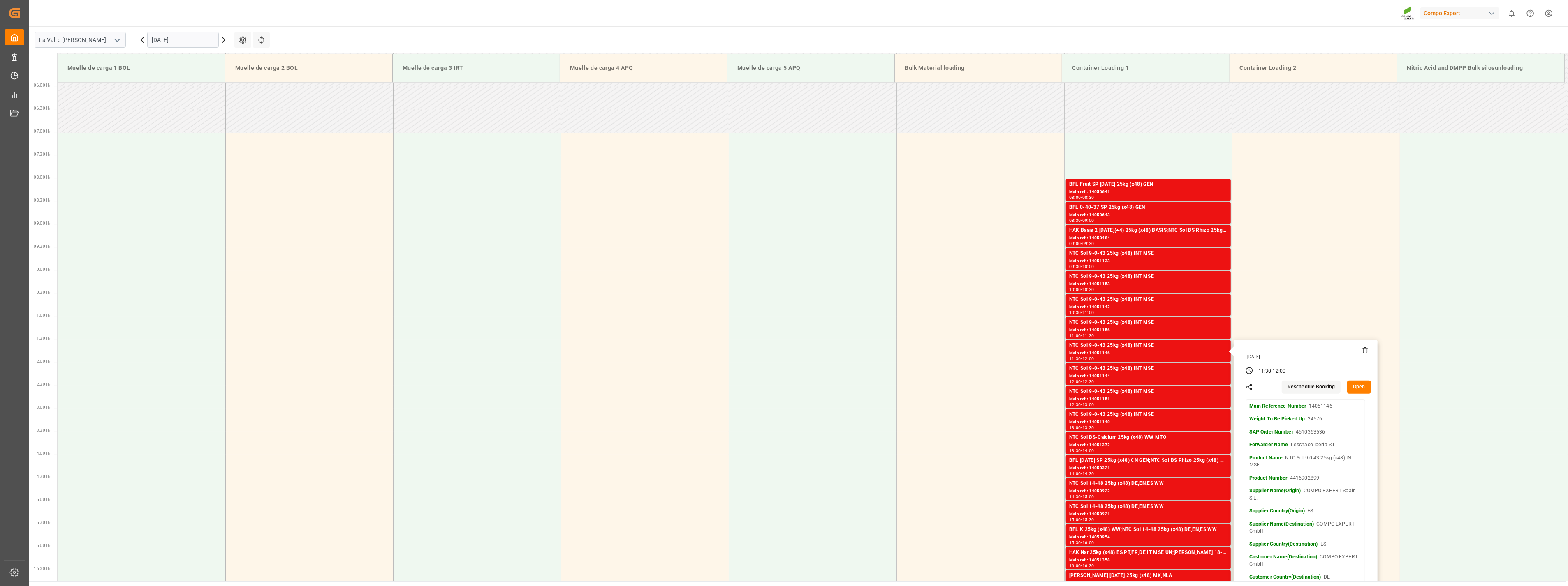
click at [690, 316] on button "Open" at bounding box center [1359, 388] width 24 height 13
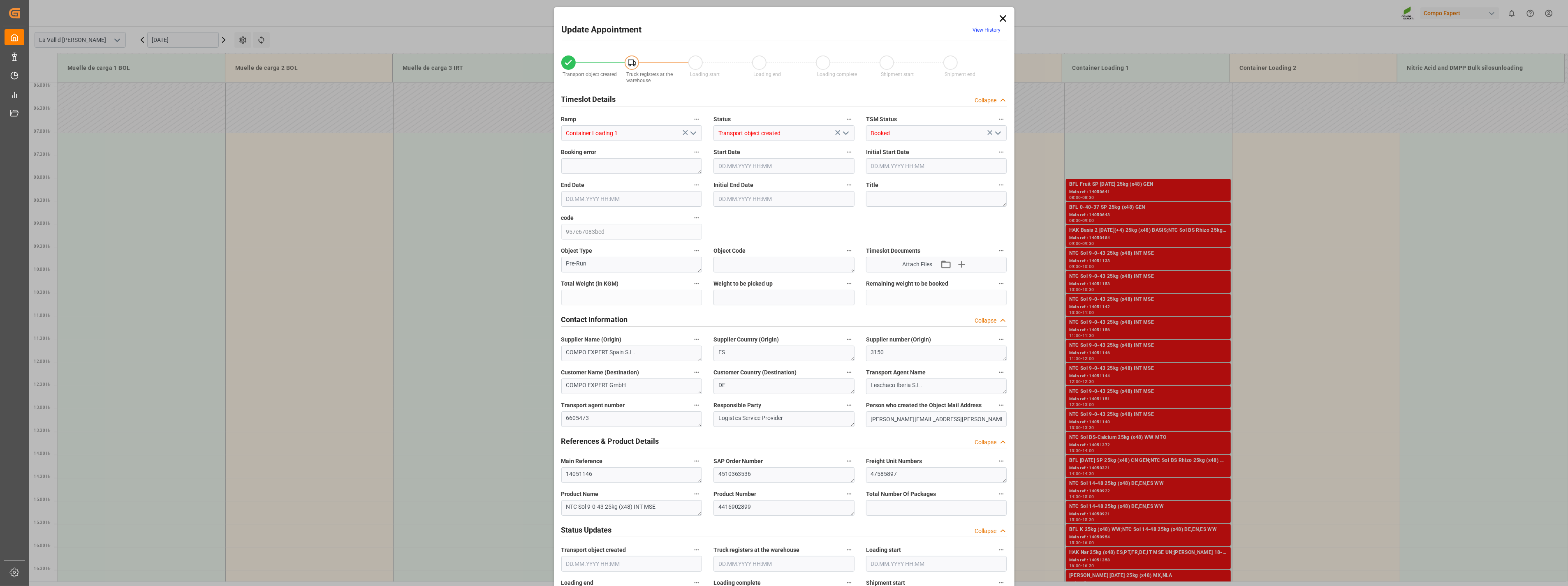
type input "24576"
type input "500"
type input "[DATE] 11:30"
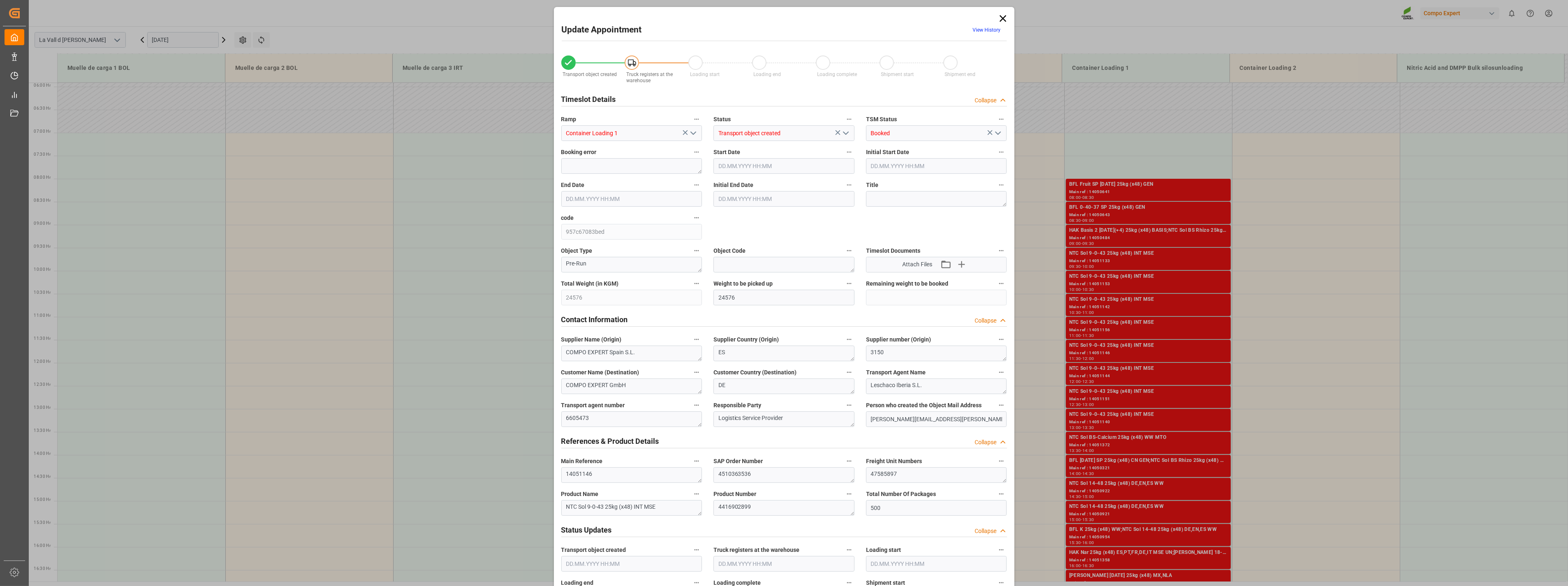
type input "[DATE] 12:00"
type input "[DATE] 10:52"
type input "[DATE] 11:07"
drag, startPoint x: 904, startPoint y: 476, endPoint x: 799, endPoint y: 475, distance: 105.0
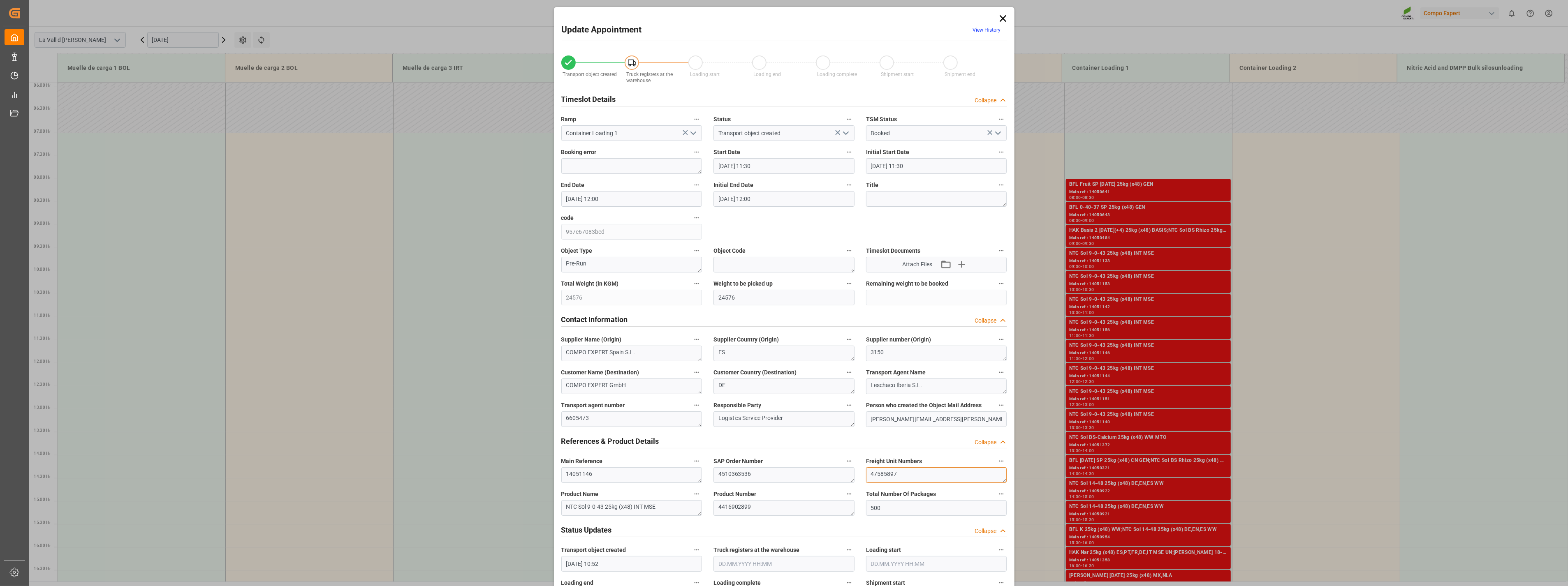
click at [690, 316] on div "Transport object created Truck registers at the warehouse Loading start Loading…" at bounding box center [784, 574] width 457 height 1056
click at [690, 19] on icon at bounding box center [1003, 18] width 12 height 12
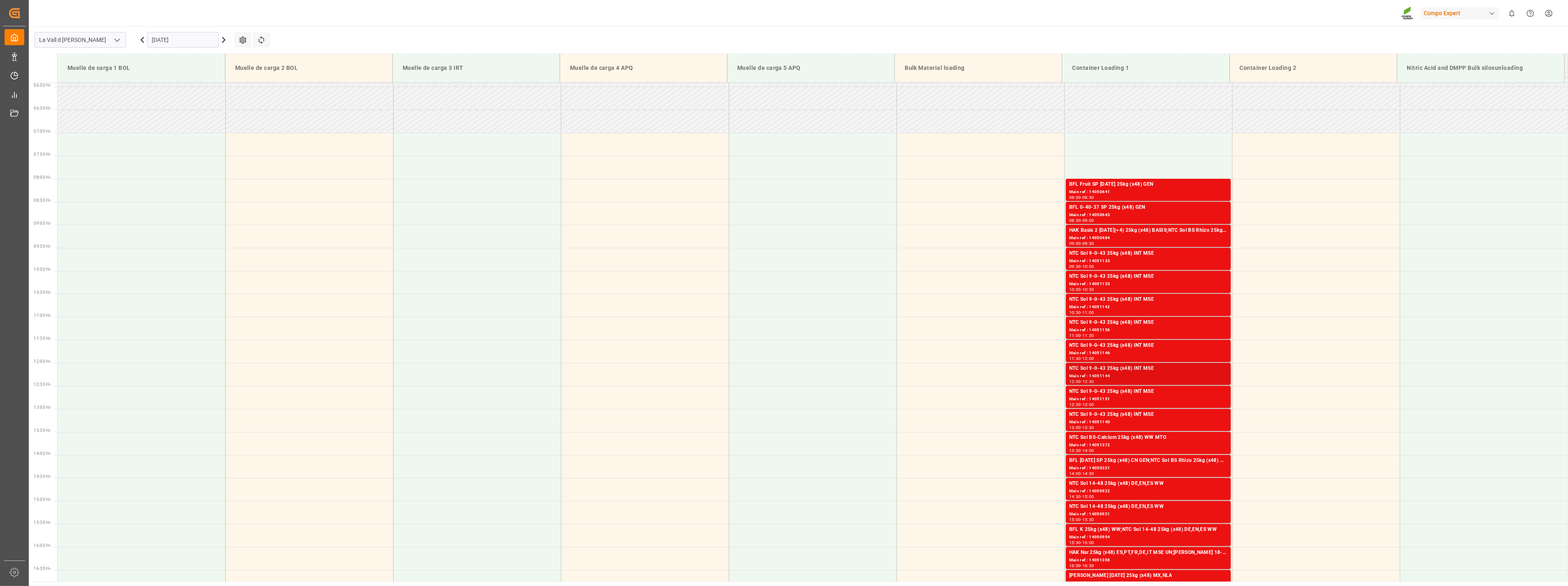
click at [690, 316] on div "Main ref : 14051144" at bounding box center [1149, 376] width 158 height 7
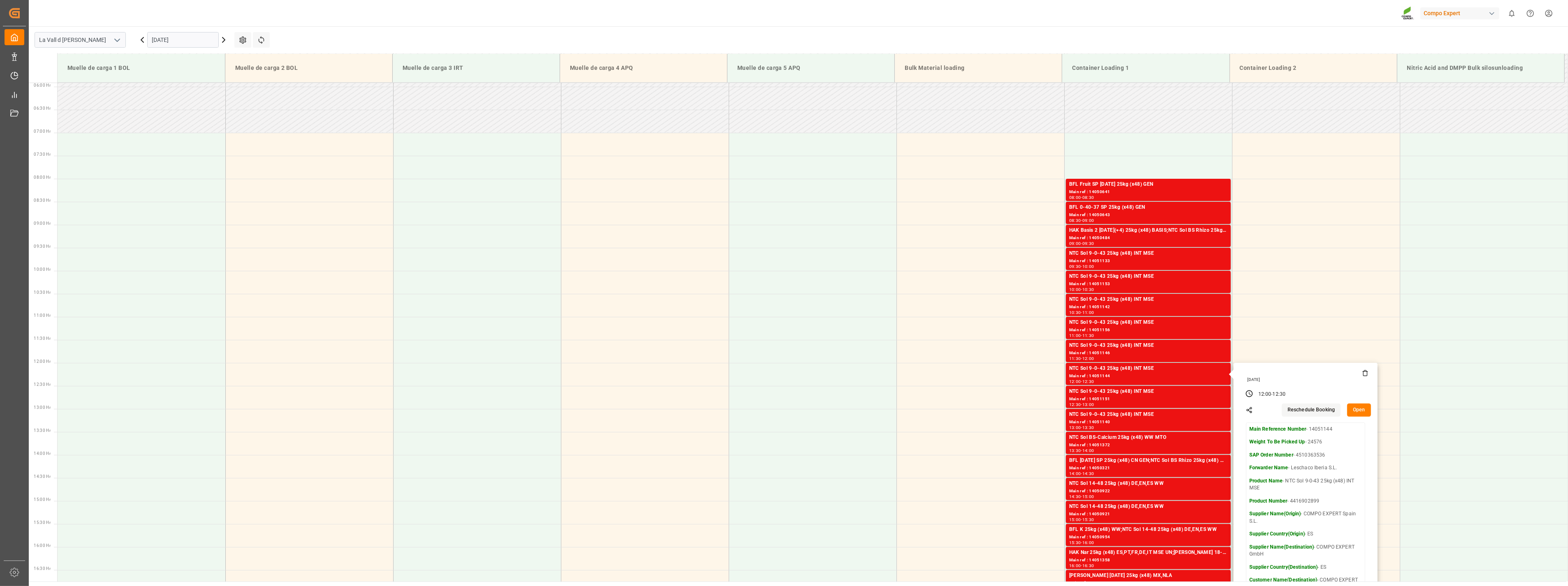
click at [690, 316] on button "Open" at bounding box center [1359, 410] width 24 height 13
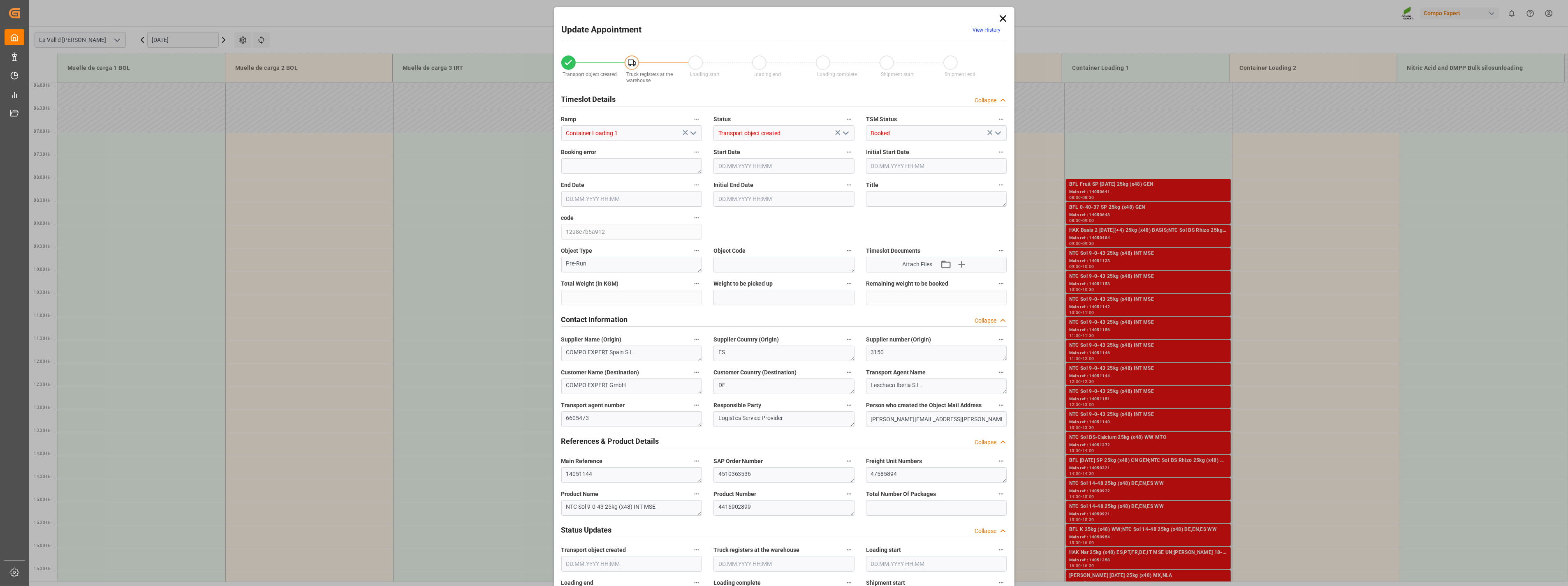
type input "24576"
type input "500"
type input "[DATE] 12:00"
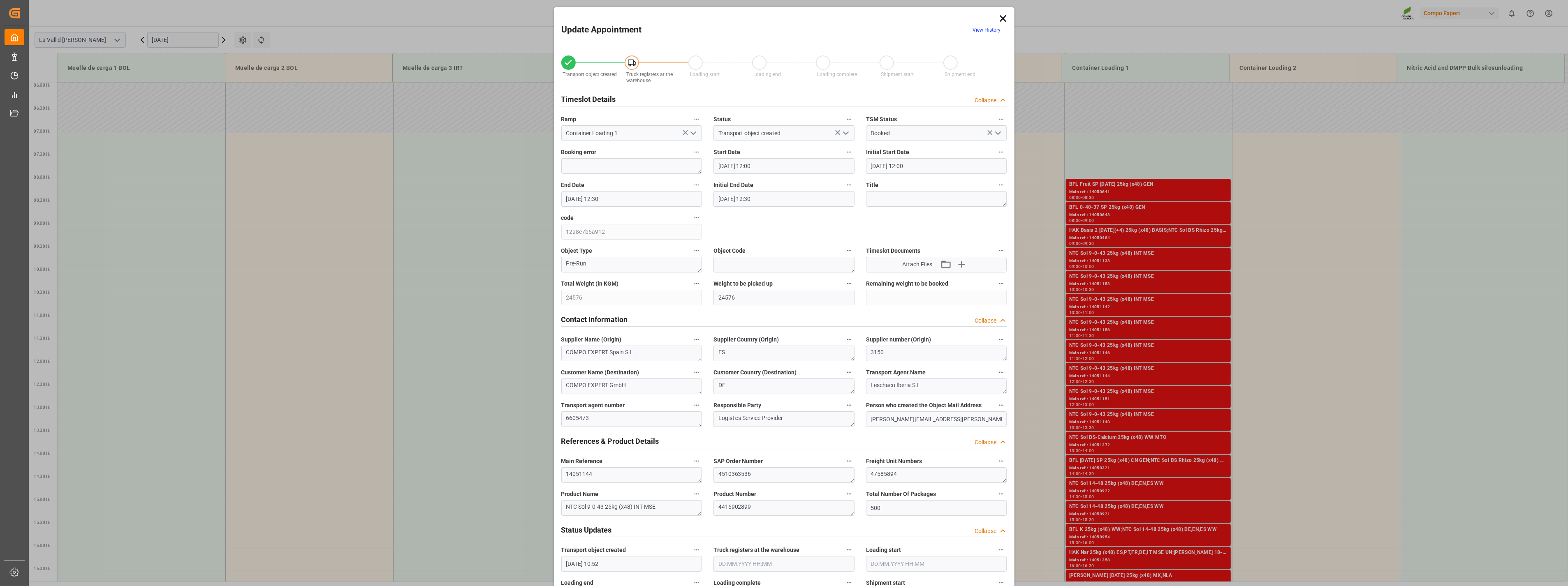
type input "[DATE] 12:30"
type input "[DATE] 10:52"
type input "[DATE] 11:09"
click at [690, 17] on icon at bounding box center [1003, 18] width 12 height 12
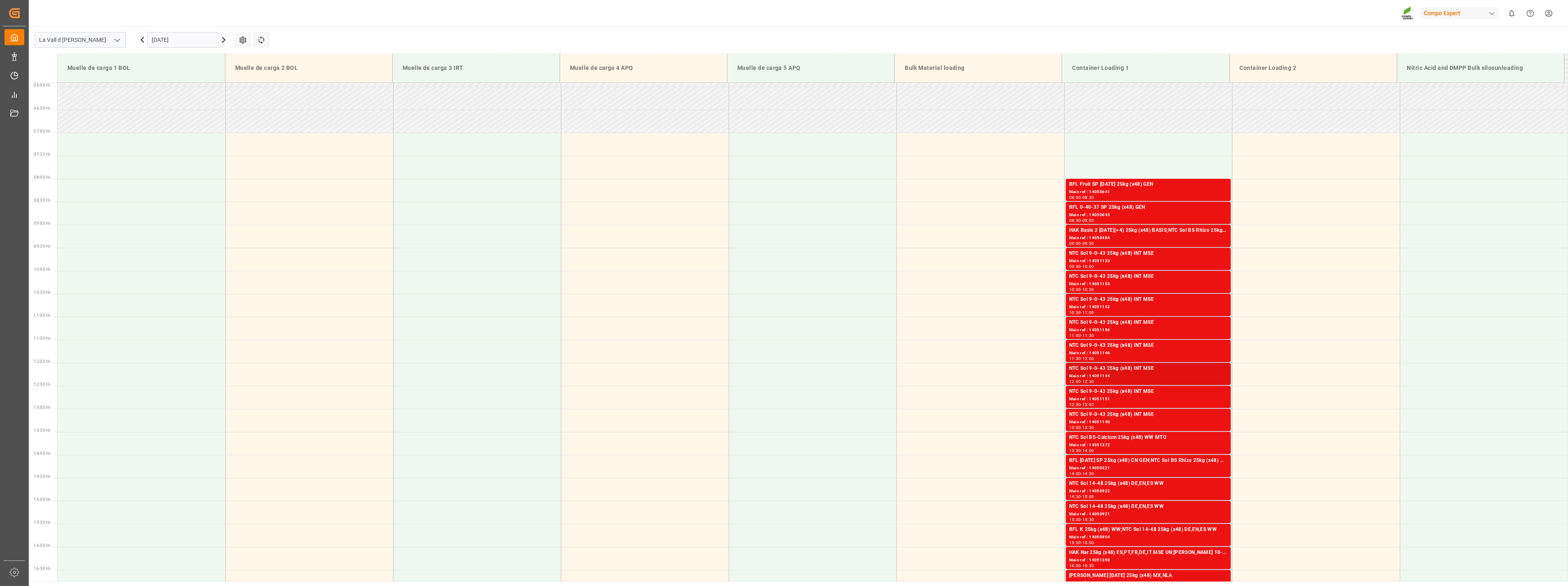
click at [690, 316] on div "Main ref : 14051144" at bounding box center [1149, 376] width 158 height 7
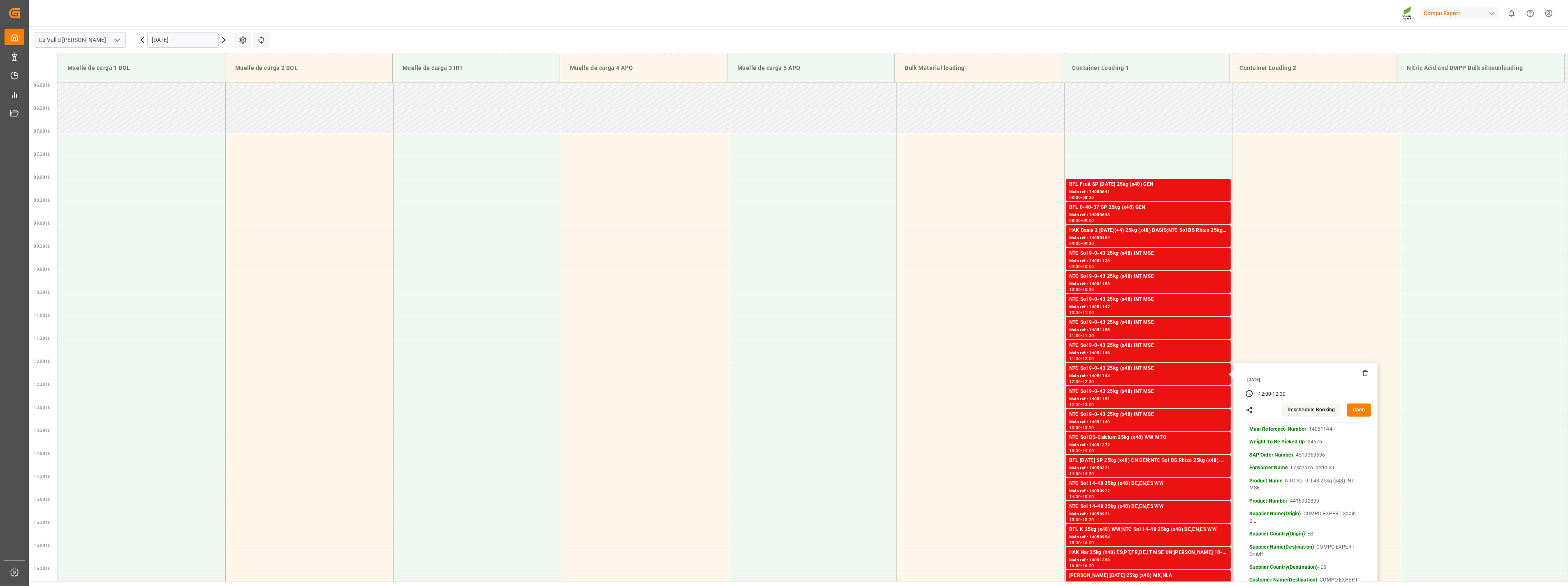
click at [690, 316] on div "[DATE] 12:00 - 12:30 Reschedule Booking Open Main Reference Number - 14051144 W…" at bounding box center [1306, 495] width 144 height 263
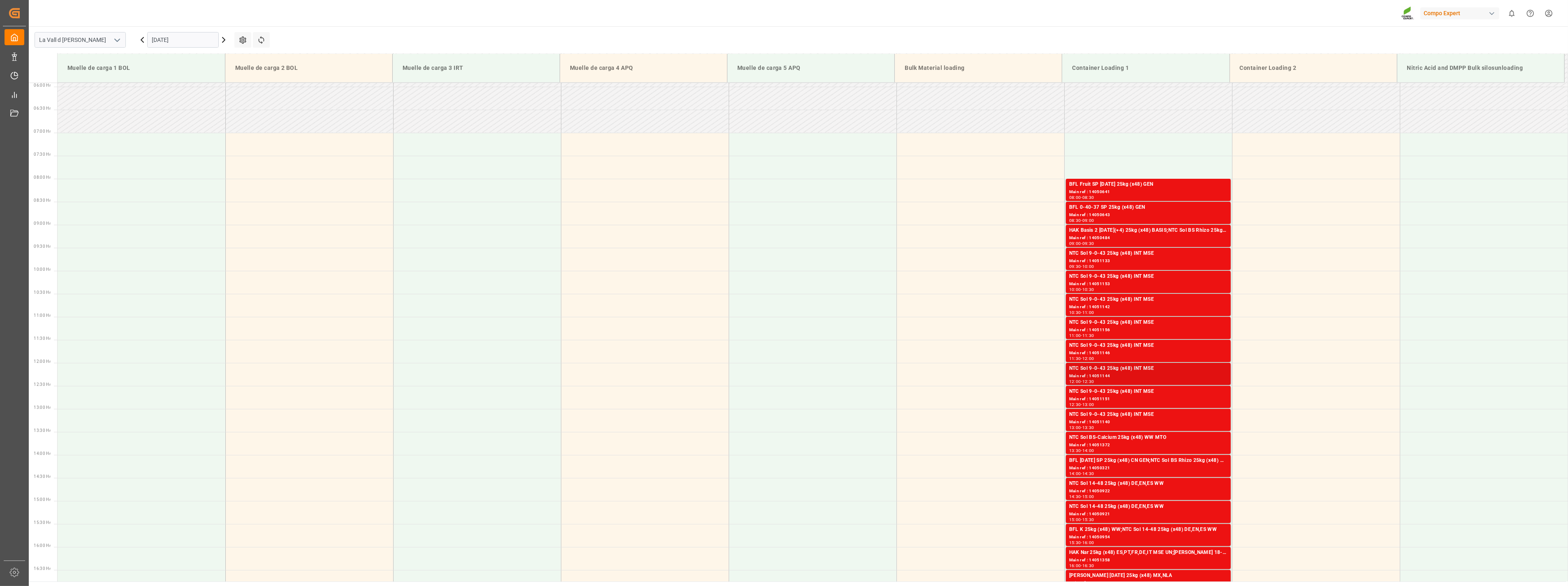
click at [690, 316] on div "NTC Sol 9-0-43 25kg (x48) INT MSE" at bounding box center [1149, 369] width 158 height 9
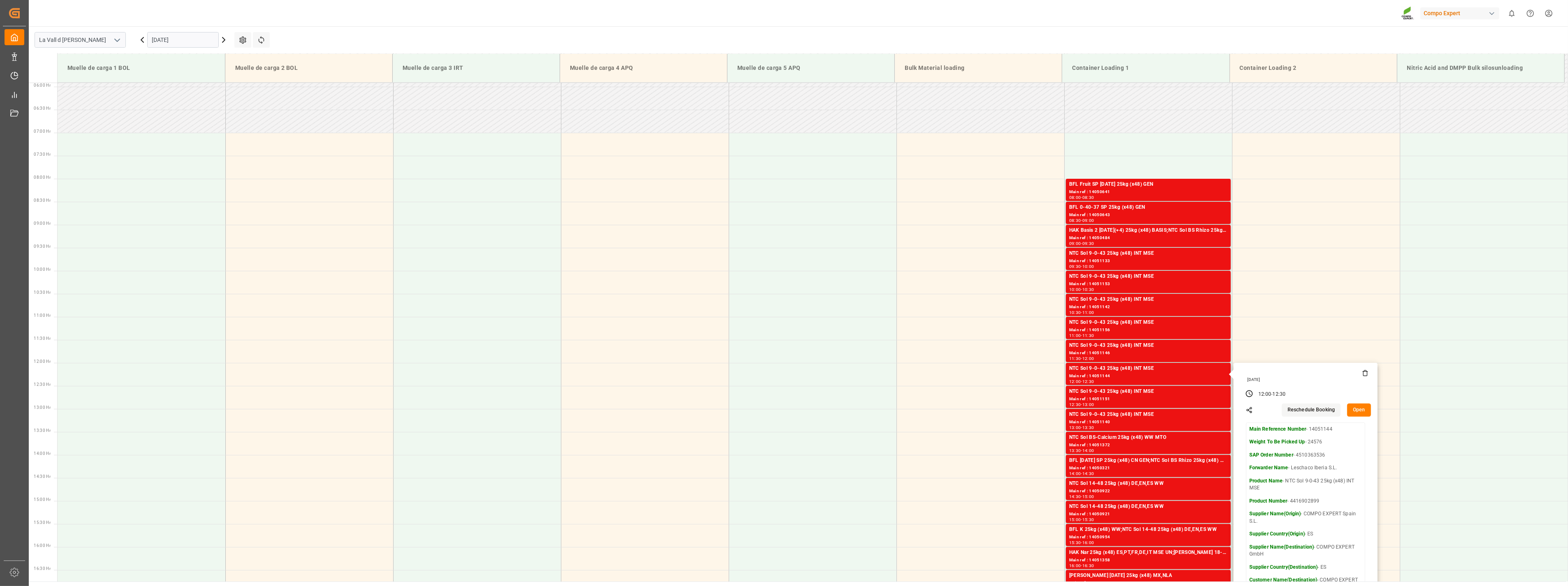
click at [690, 316] on button "Open" at bounding box center [1359, 410] width 24 height 13
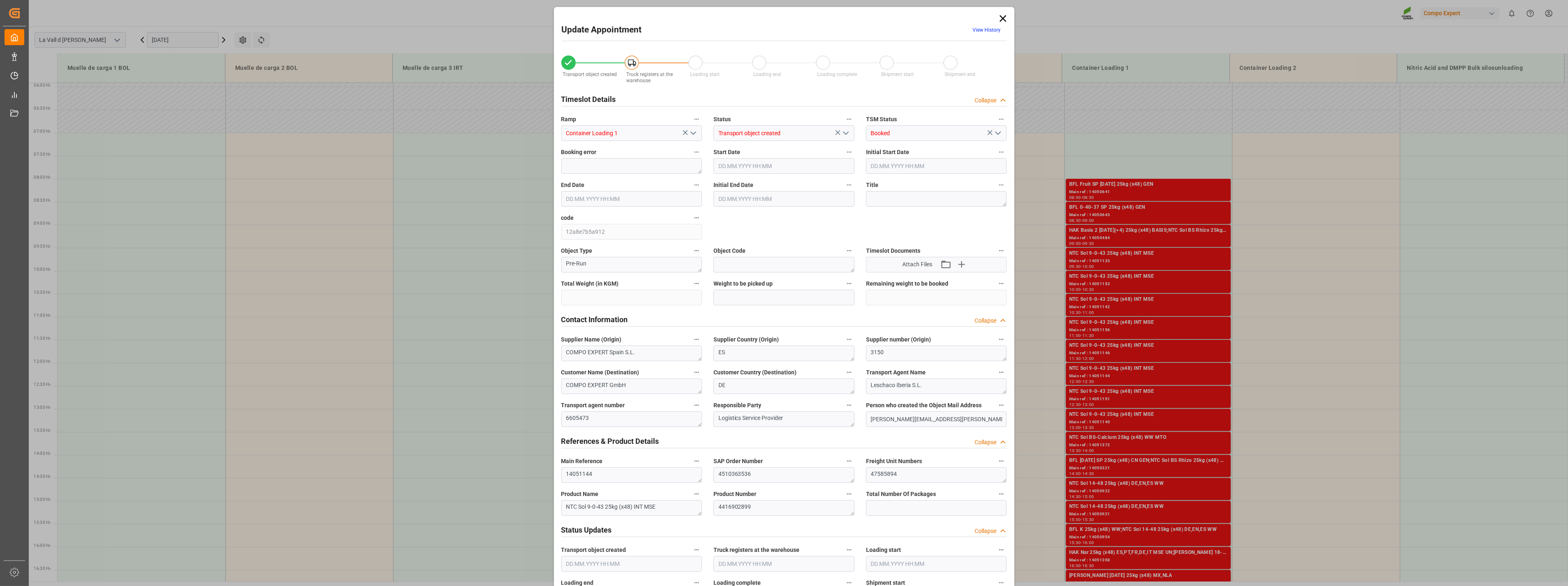
type input "24576"
type input "500"
type input "[DATE] 12:00"
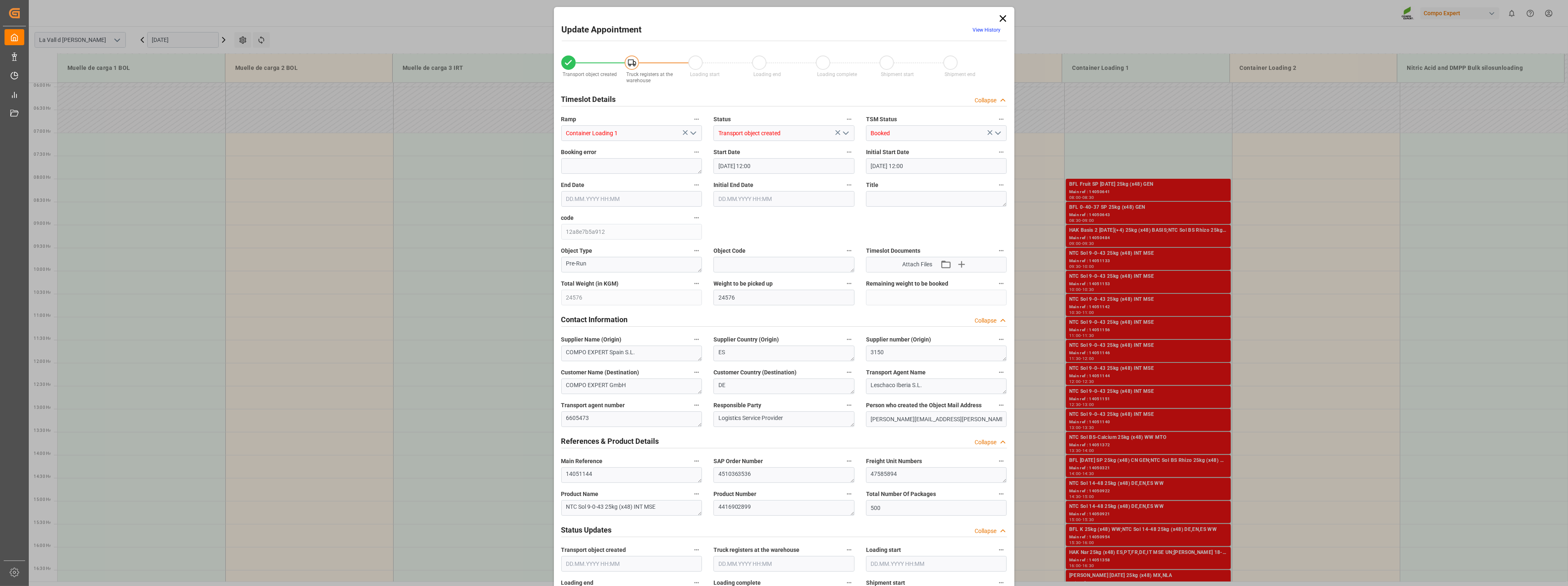
type input "[DATE] 12:30"
type input "[DATE] 10:52"
type input "[DATE] 11:09"
click at [690, 21] on icon at bounding box center [1003, 18] width 7 height 7
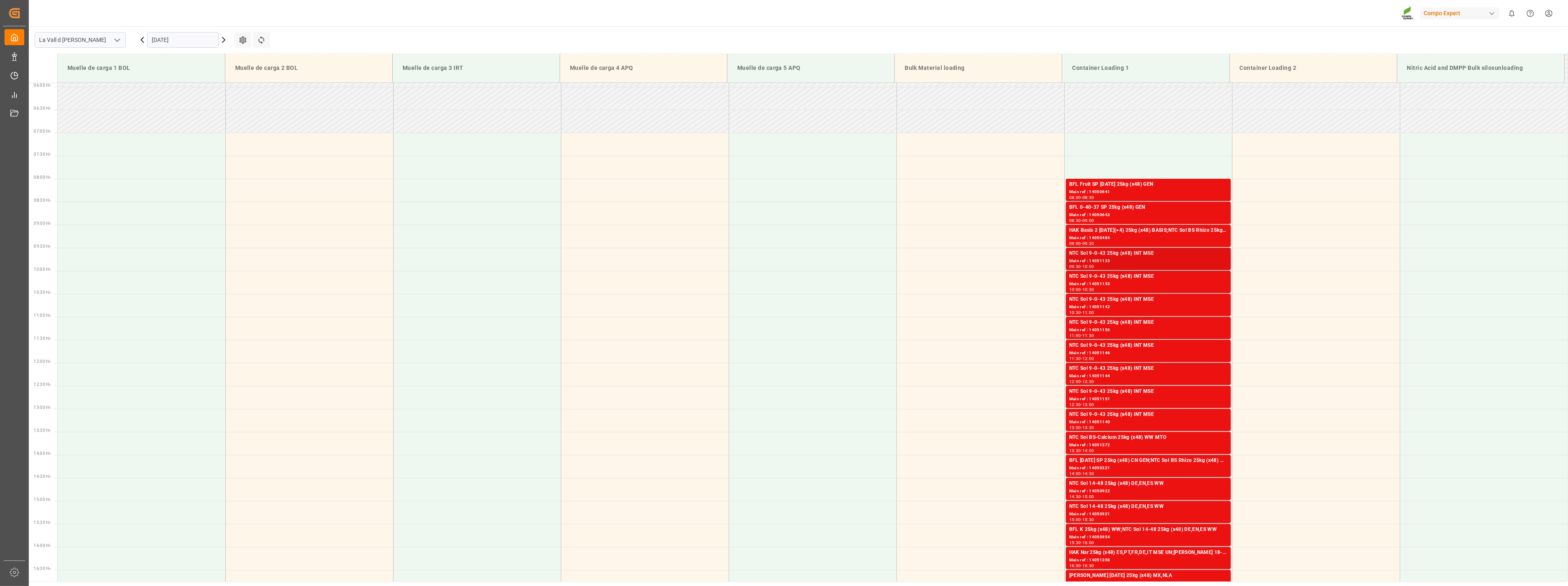
click at [690, 258] on div "Main ref : 14051133" at bounding box center [1149, 261] width 158 height 7
click at [690, 316] on div "NTC Sol 9-0-43 25kg (x48) INT MSE" at bounding box center [1149, 346] width 158 height 9
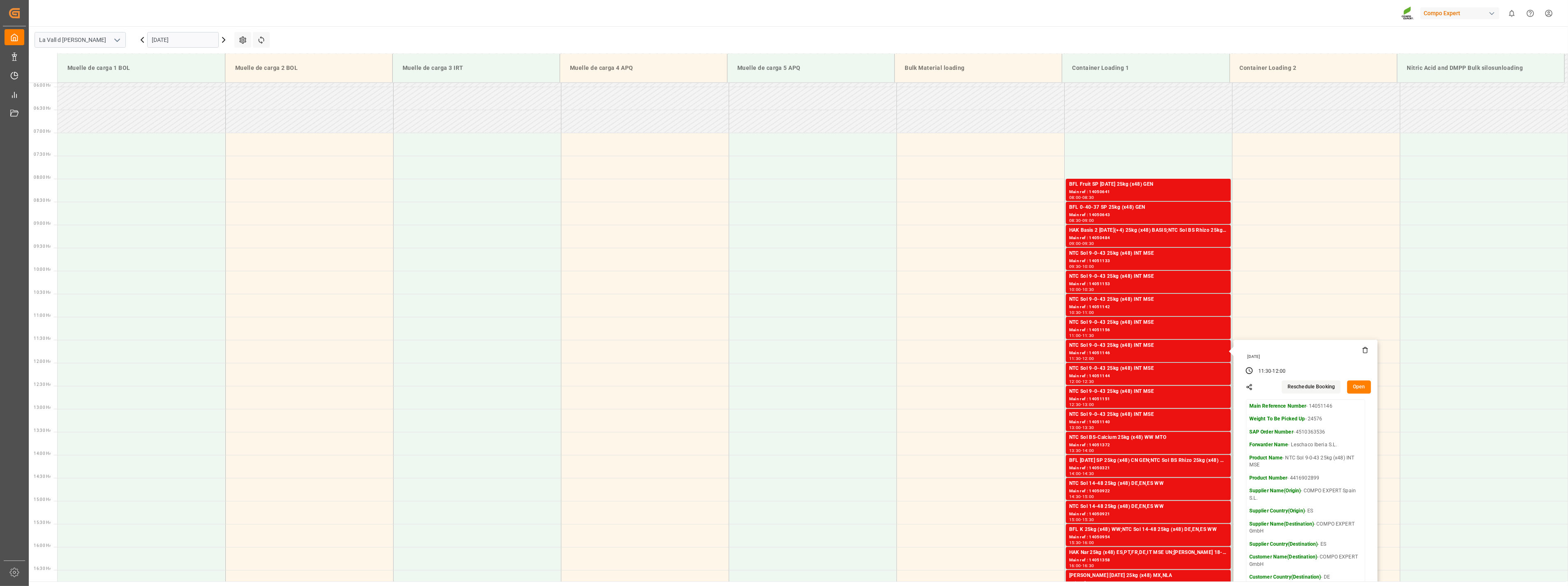
click at [690, 316] on button "Open" at bounding box center [1359, 388] width 24 height 13
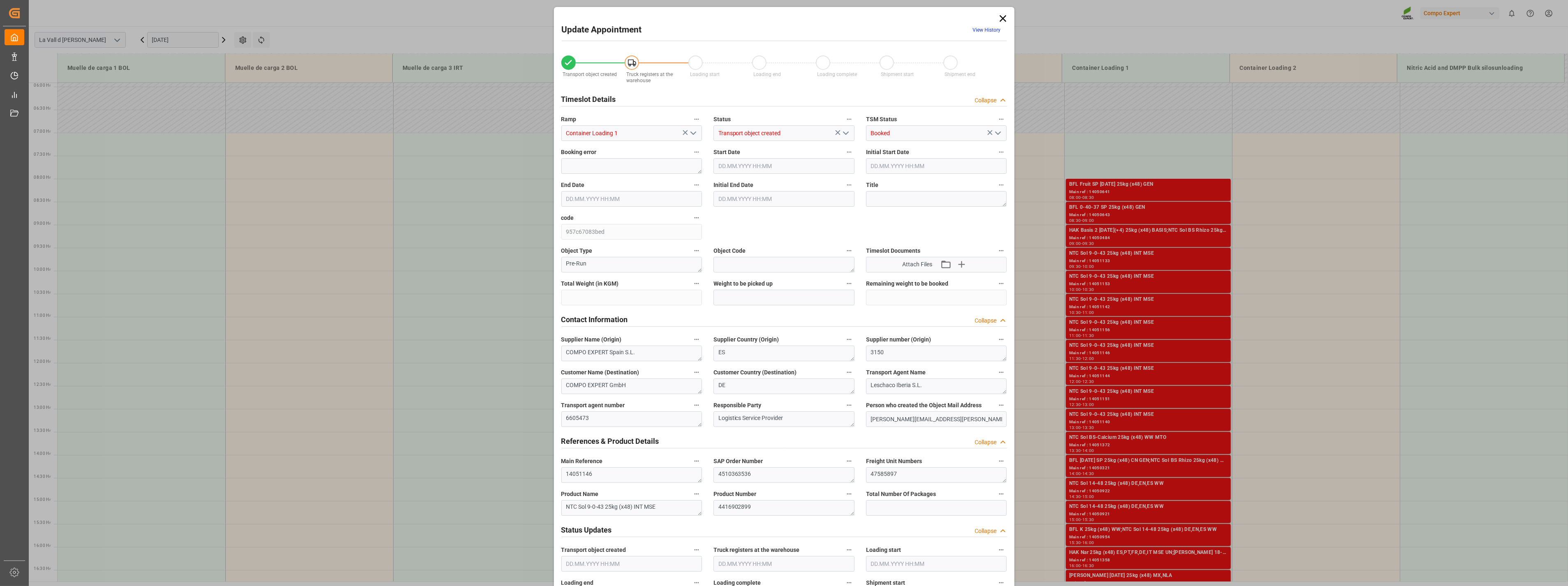
type input "24576"
type input "500"
type input "[DATE] 11:30"
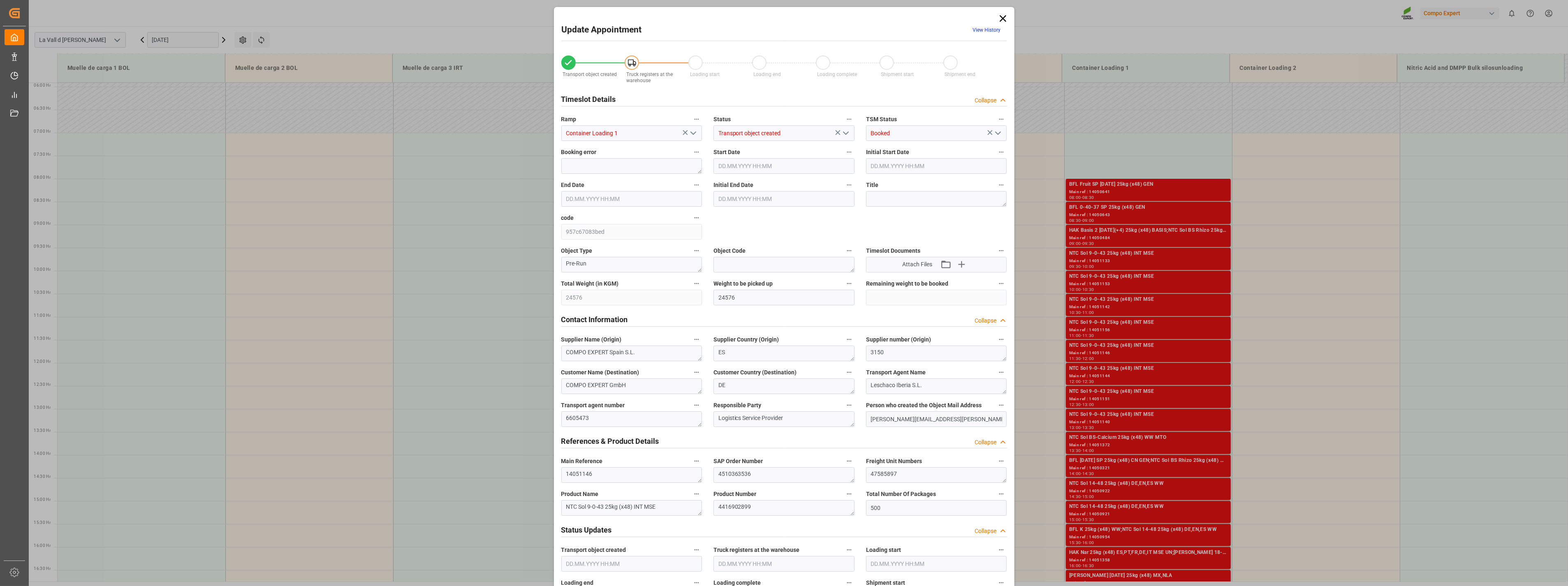
type input "[DATE] 12:00"
type input "[DATE] 10:52"
type input "[DATE] 11:07"
click at [690, 18] on icon at bounding box center [1003, 18] width 12 height 12
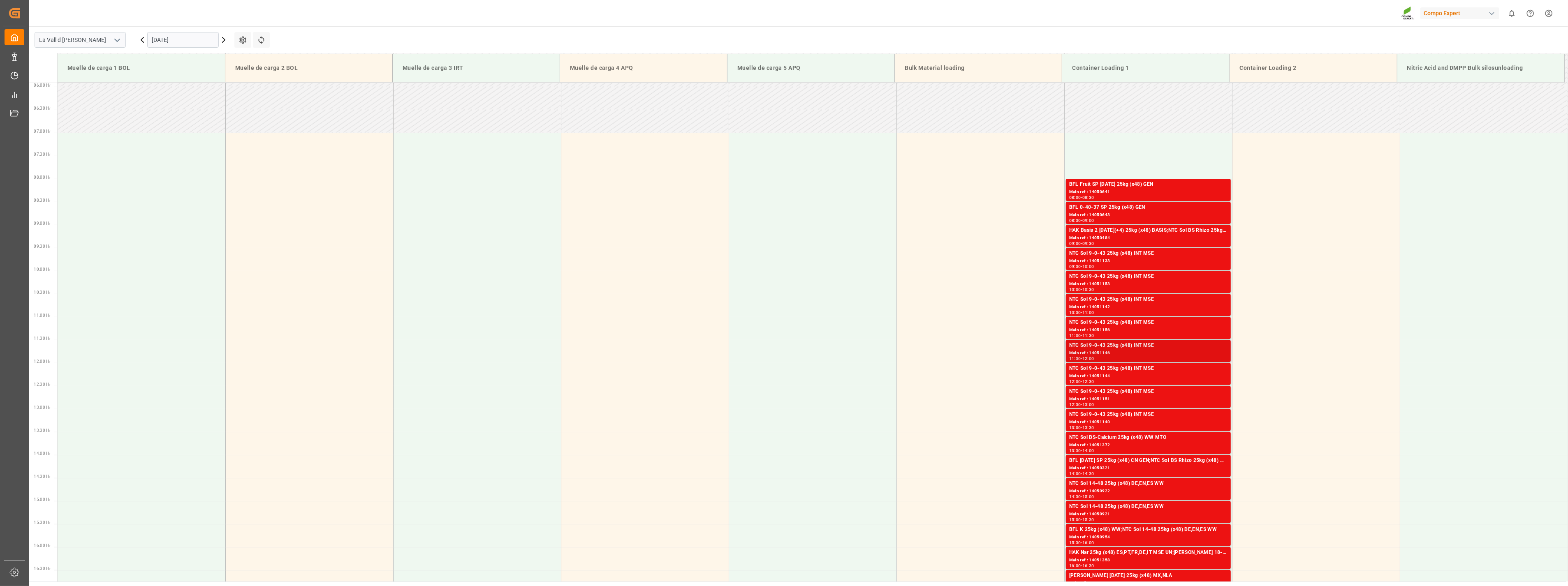
click at [690, 316] on div "NTC Sol 9-0-43 25kg (x48) INT MSE" at bounding box center [1149, 346] width 158 height 9
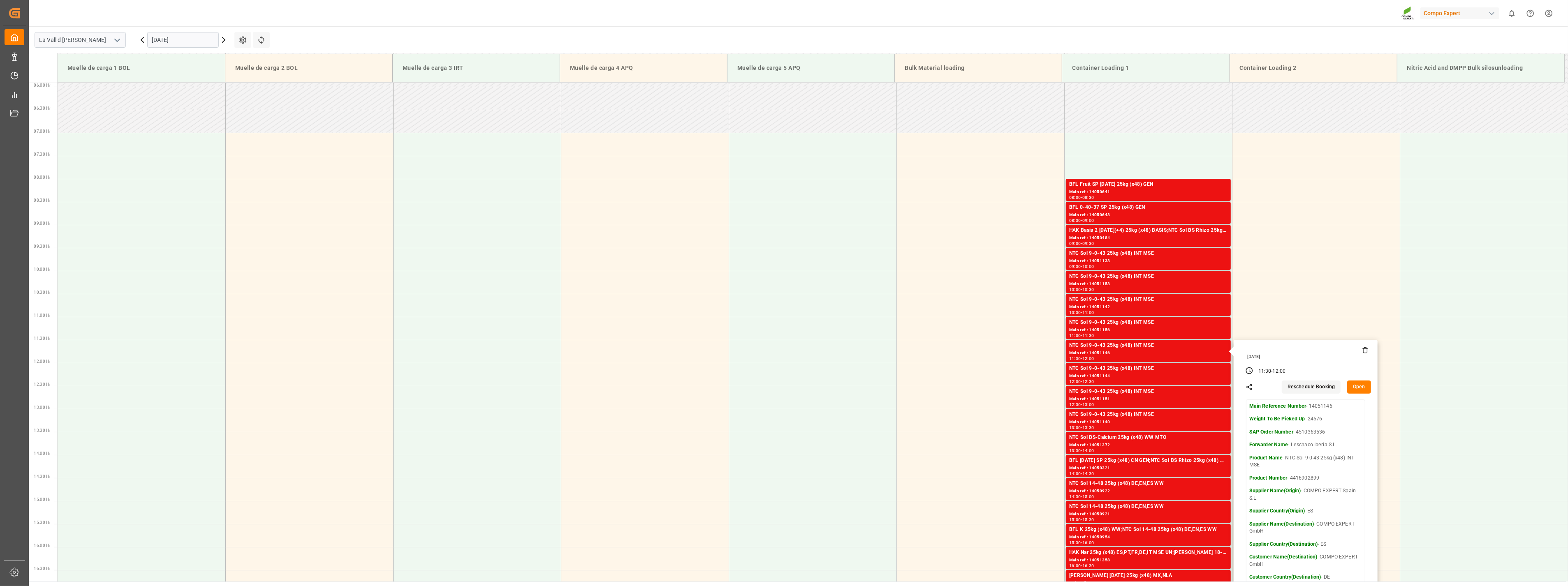
click at [690, 316] on button "Open" at bounding box center [1359, 388] width 24 height 13
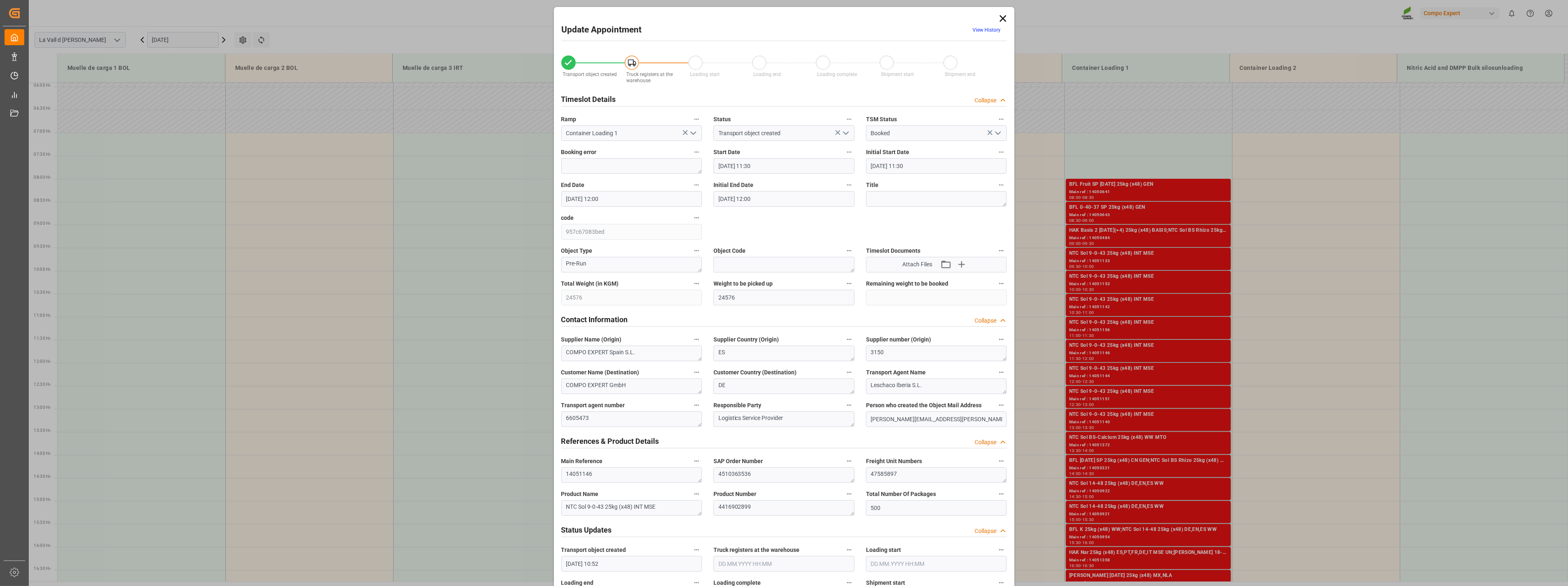
click at [690, 19] on icon at bounding box center [1003, 18] width 12 height 12
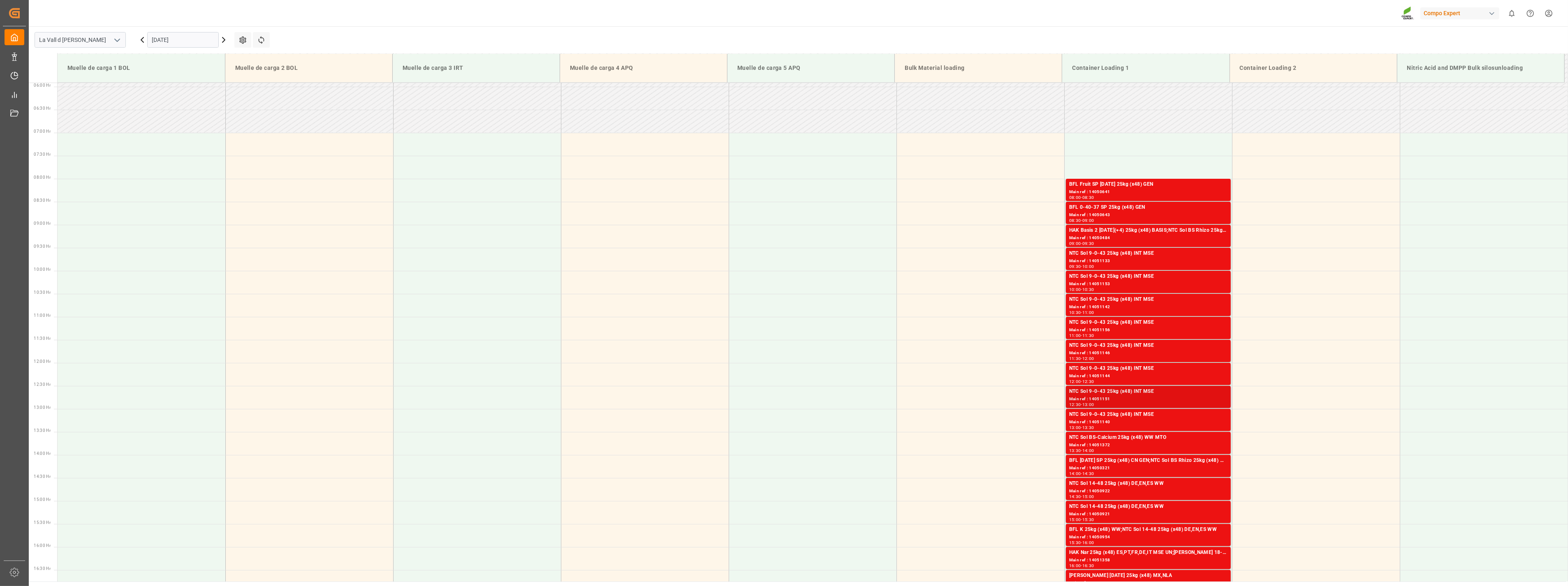
click at [690, 316] on div "Main ref : 14051151" at bounding box center [1149, 399] width 158 height 7
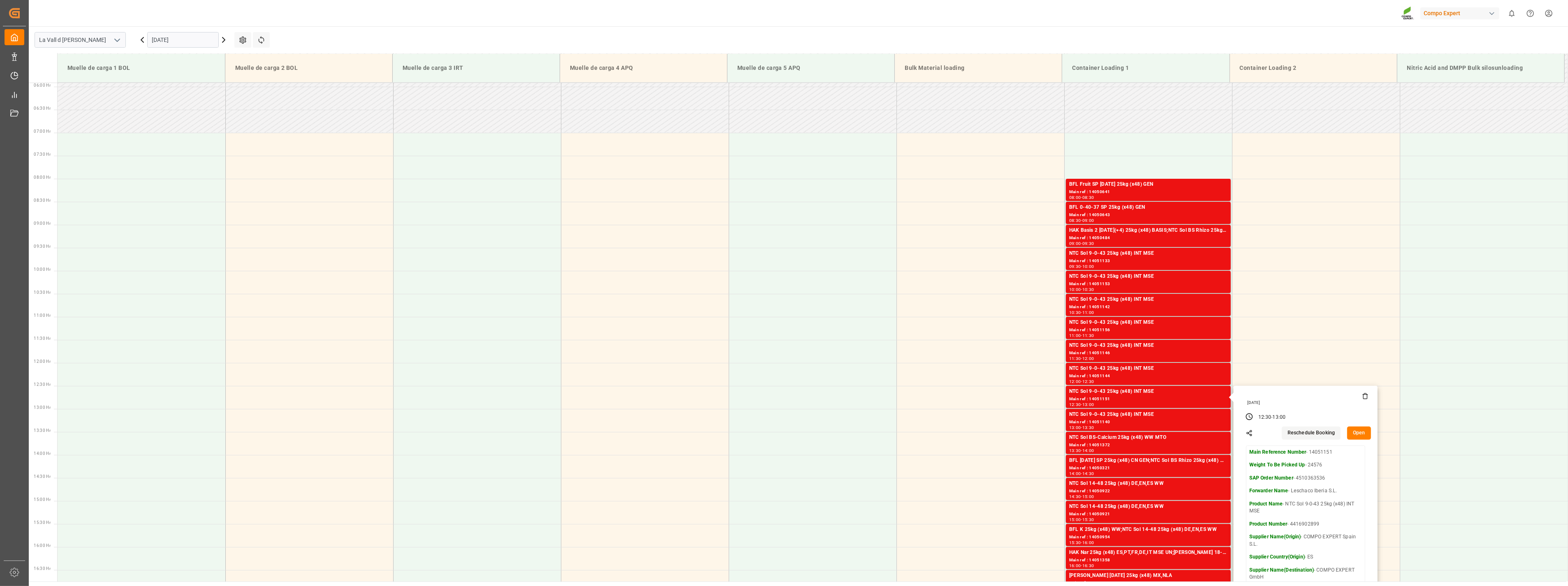
click at [690, 316] on button "Open" at bounding box center [1359, 433] width 24 height 13
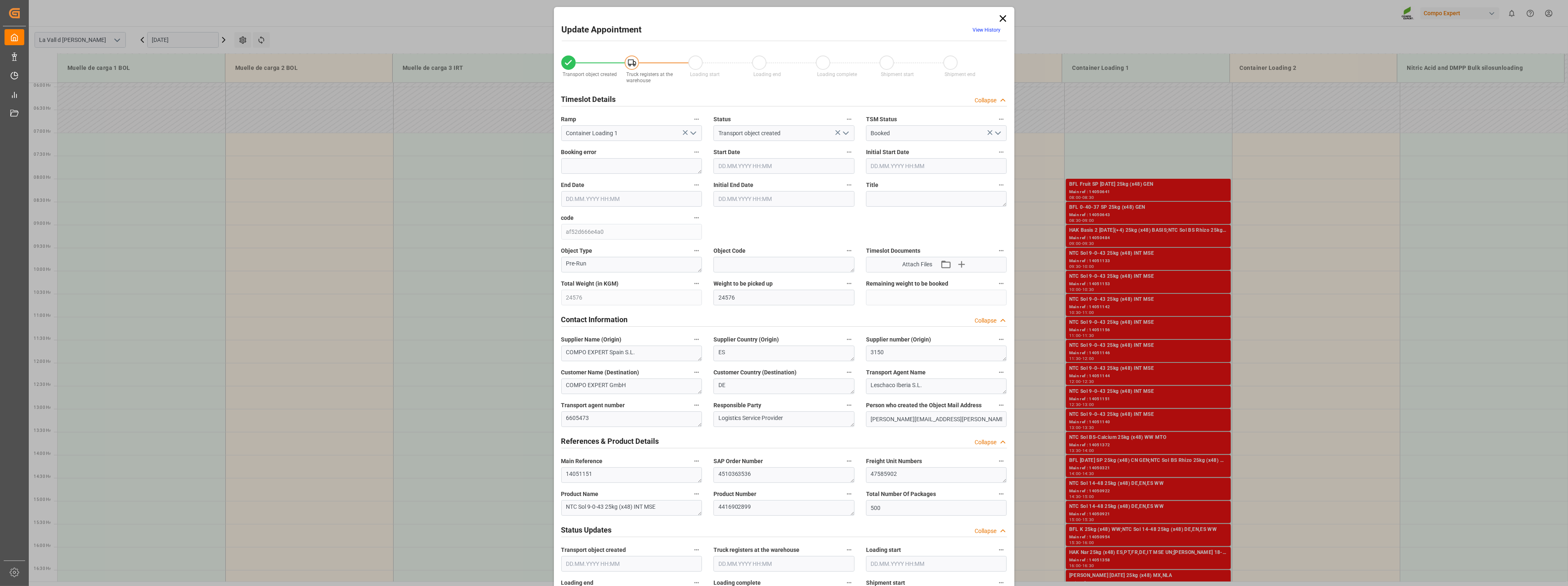
type input "[DATE] 12:30"
type input "[DATE] 13:00"
type input "[DATE] 10:52"
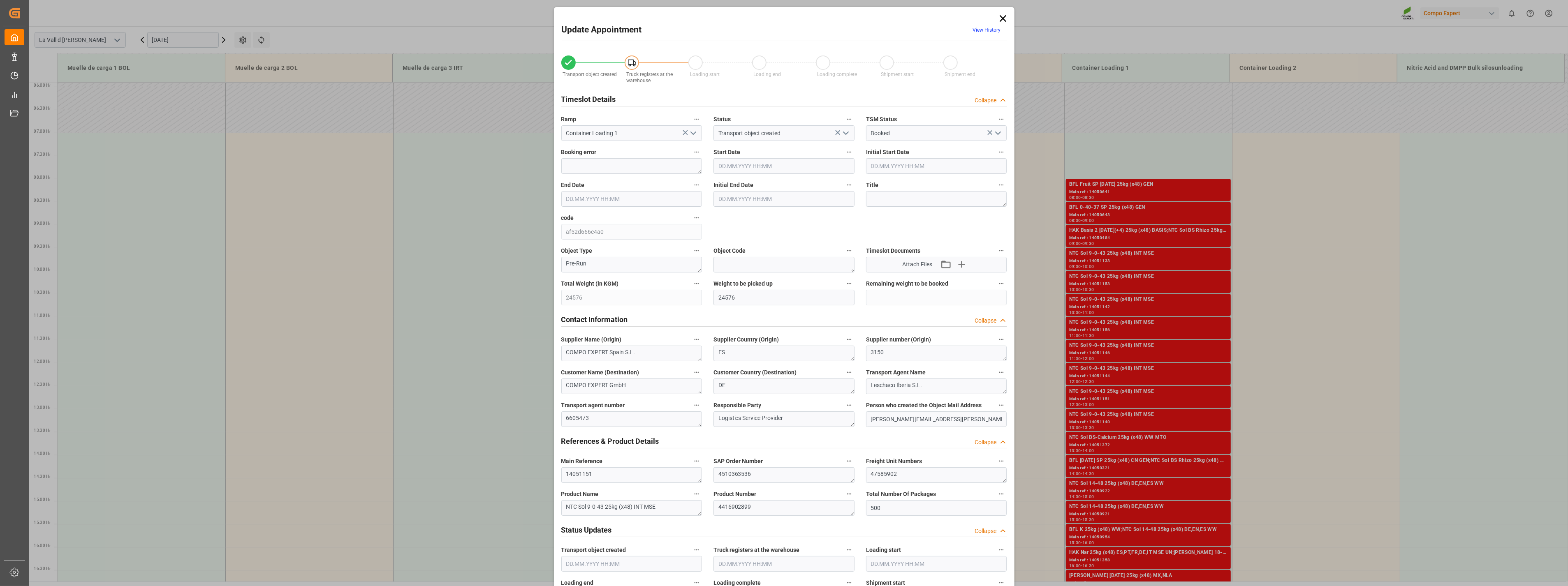
type input "[DATE] 11:10"
drag, startPoint x: 905, startPoint y: 477, endPoint x: 803, endPoint y: 467, distance: 102.5
click at [690, 316] on div "Transport object created Truck registers at the warehouse Loading start Loading…" at bounding box center [784, 574] width 457 height 1056
click at [690, 39] on div "Update Appointment View History Transport object created Truck registers at the…" at bounding box center [784, 293] width 1568 height 586
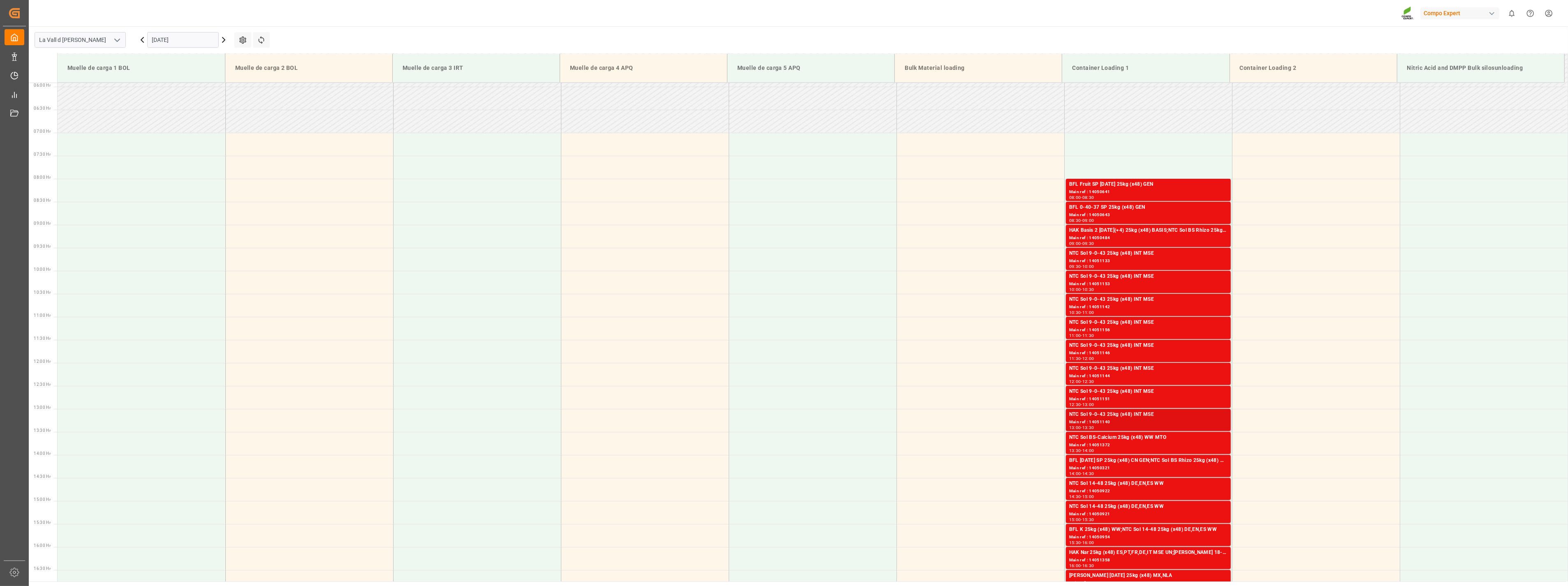
click at [690, 316] on div "Main ref : 14051140" at bounding box center [1149, 422] width 158 height 7
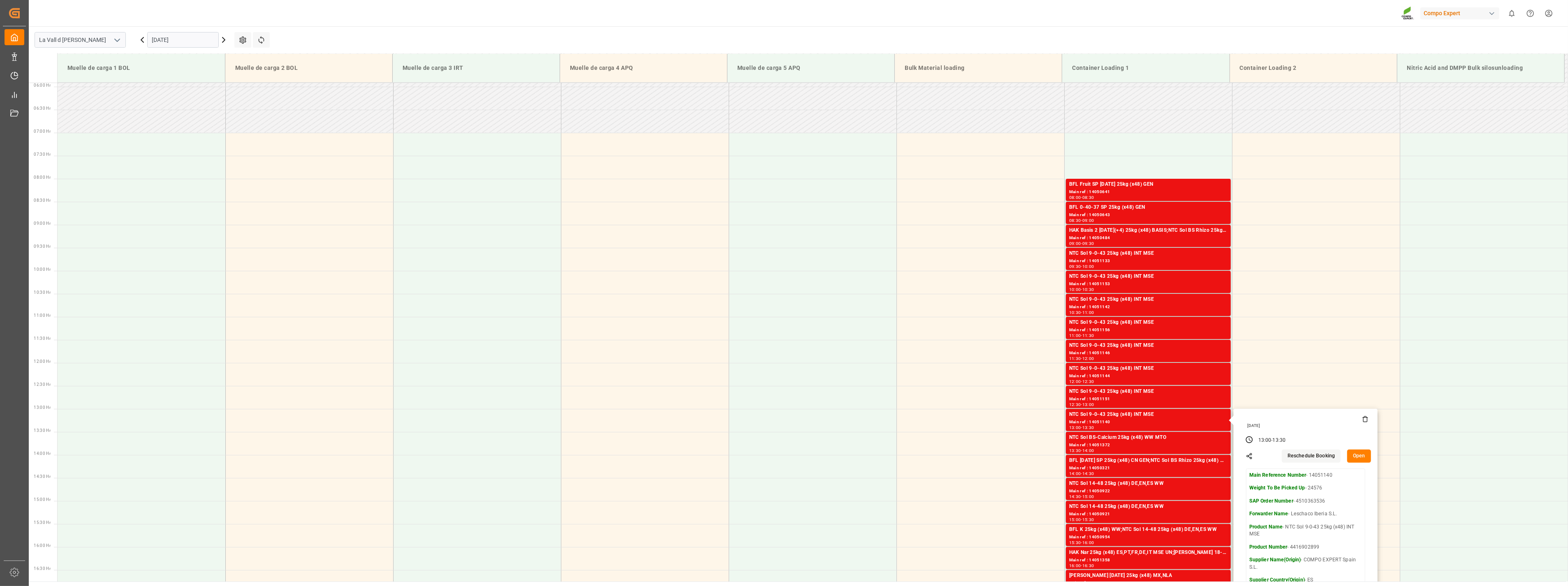
click at [690, 316] on button "Open" at bounding box center [1359, 456] width 24 height 13
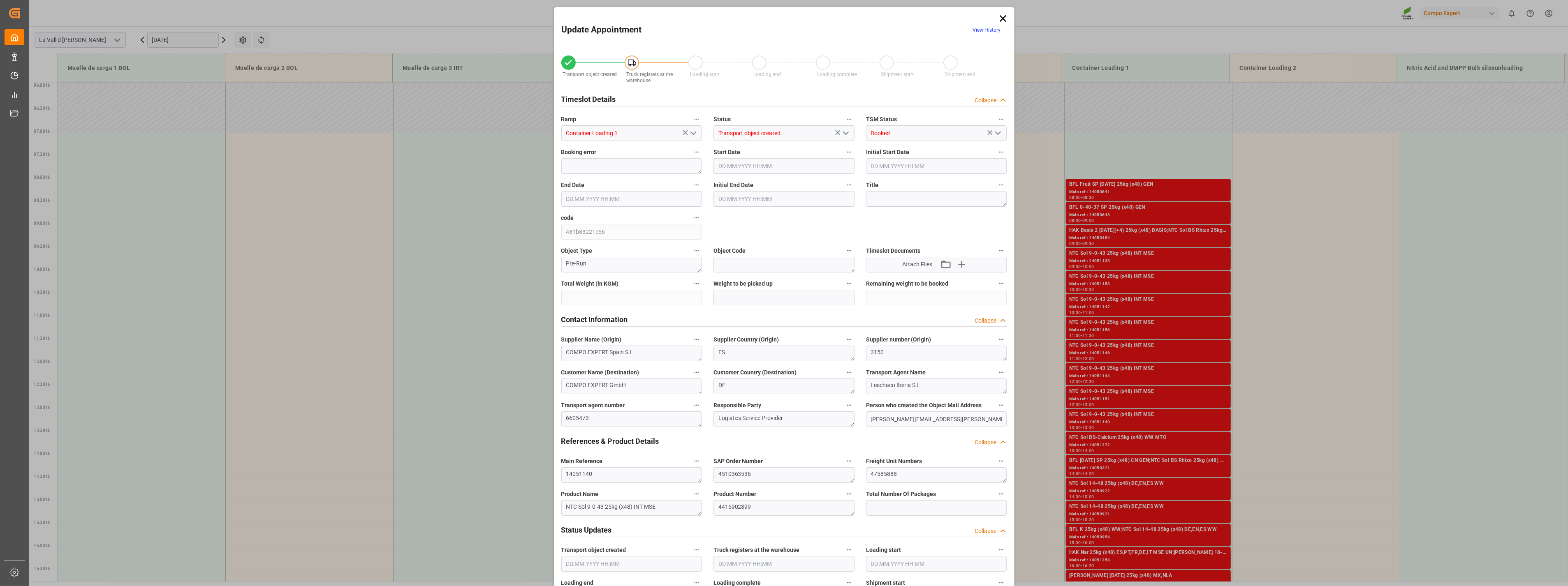
type input "24576"
type input "500"
type input "[DATE] 13:00"
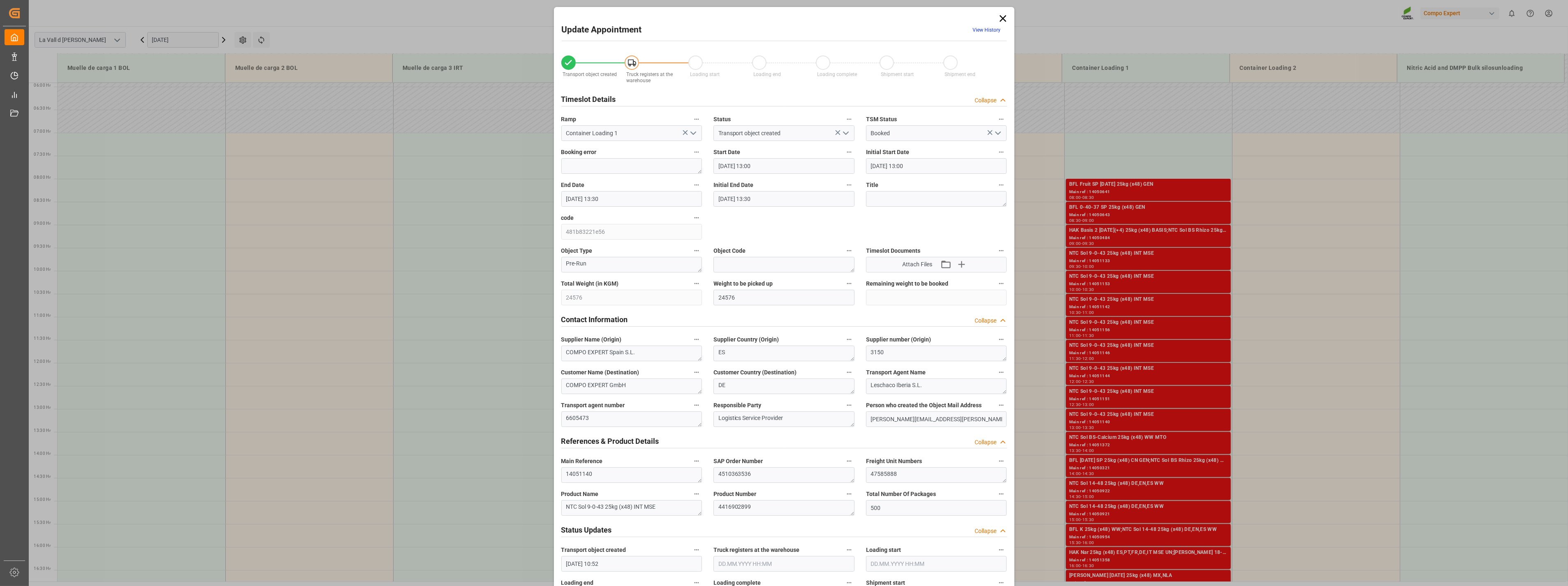
type input "[DATE] 13:30"
type input "[DATE] 10:52"
type input "[DATE] 11:11"
drag, startPoint x: 908, startPoint y: 473, endPoint x: 757, endPoint y: 459, distance: 151.6
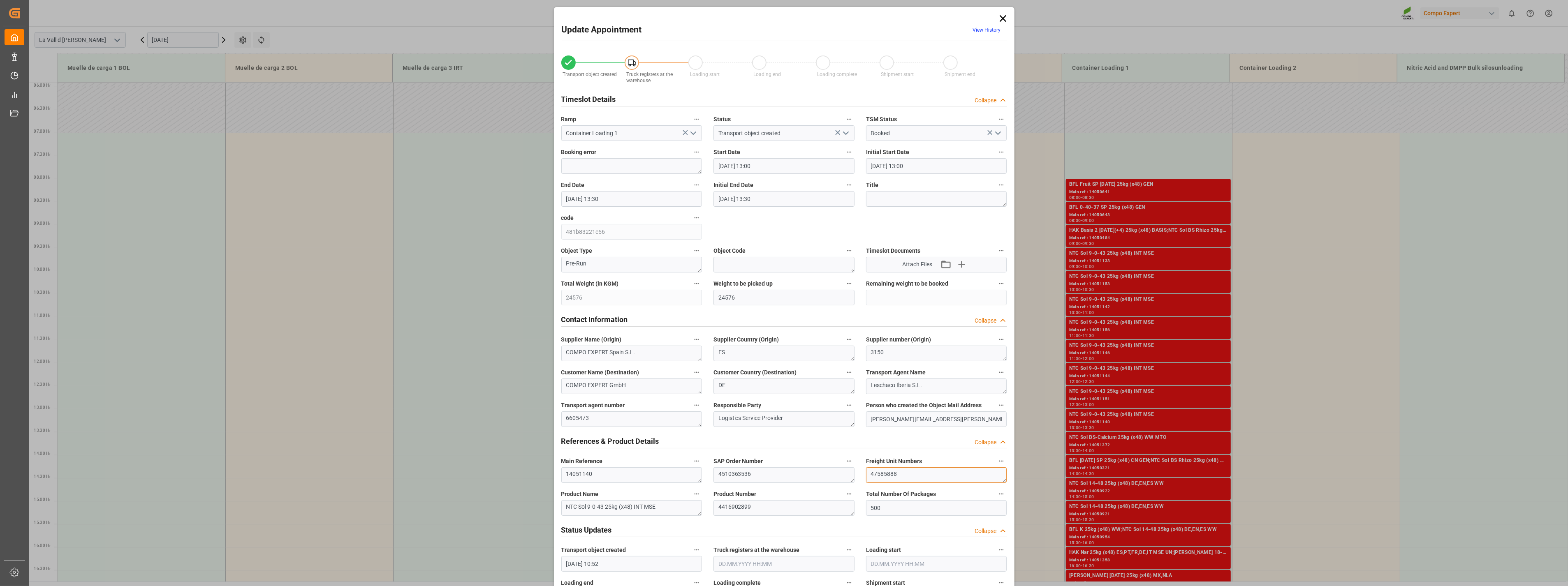
click at [690, 316] on div "Transport object created Truck registers at the warehouse Loading start Loading…" at bounding box center [784, 574] width 457 height 1056
click at [690, 19] on icon at bounding box center [1003, 18] width 12 height 12
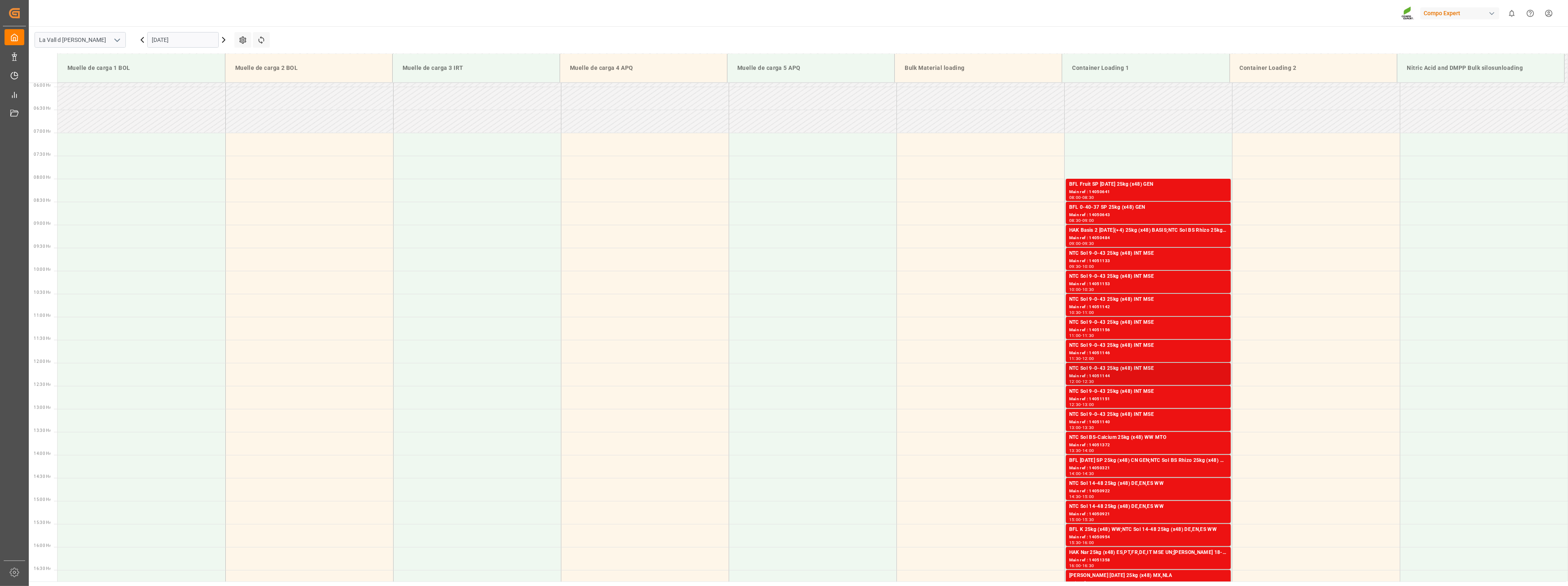
click at [690, 316] on div "Main ref : 14051144" at bounding box center [1149, 376] width 158 height 7
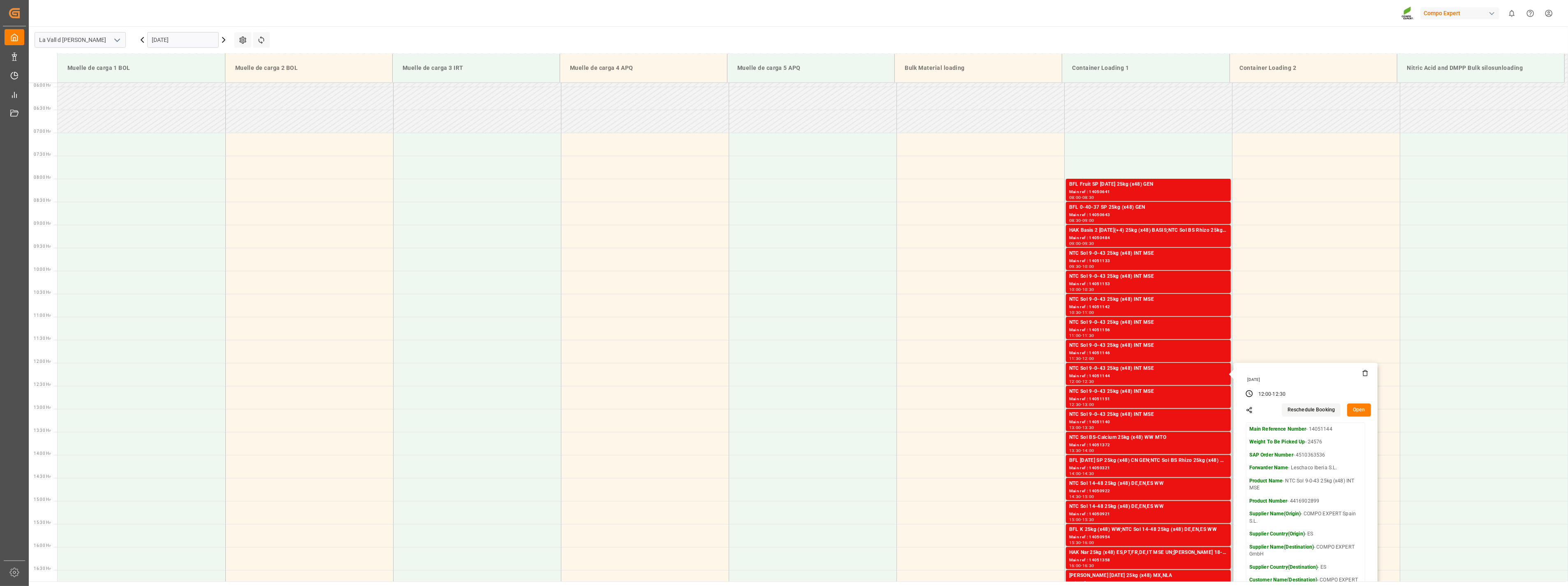
click at [690, 316] on button "Open" at bounding box center [1359, 410] width 24 height 13
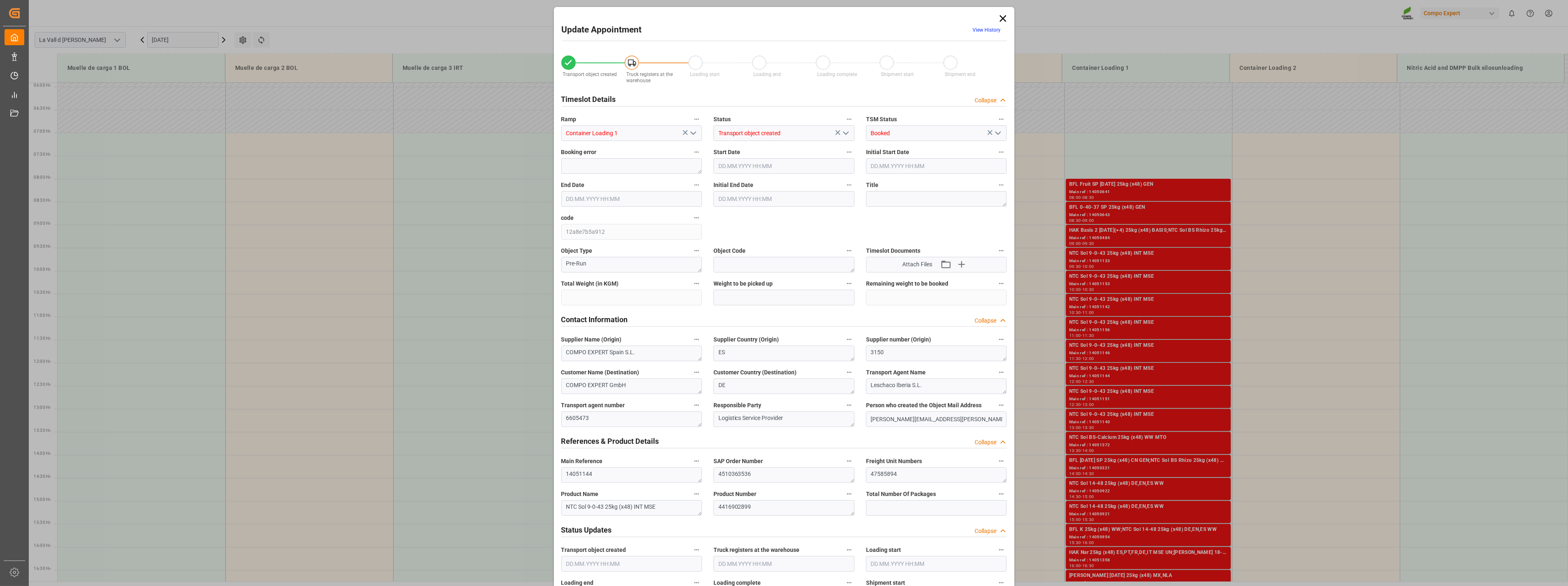
type input "24576"
type input "500"
type input "[DATE] 12:00"
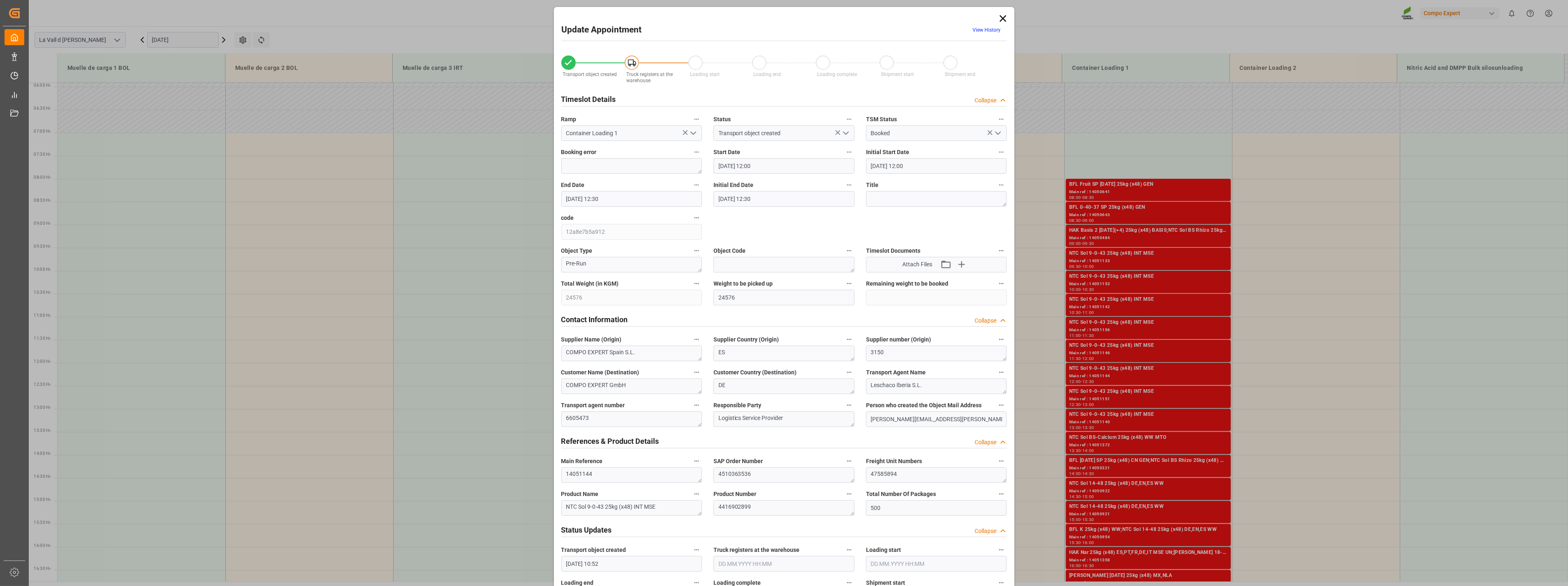
type input "[DATE] 12:30"
type input "[DATE] 10:52"
type input "[DATE] 11:09"
drag, startPoint x: 888, startPoint y: 478, endPoint x: 807, endPoint y: 470, distance: 81.4
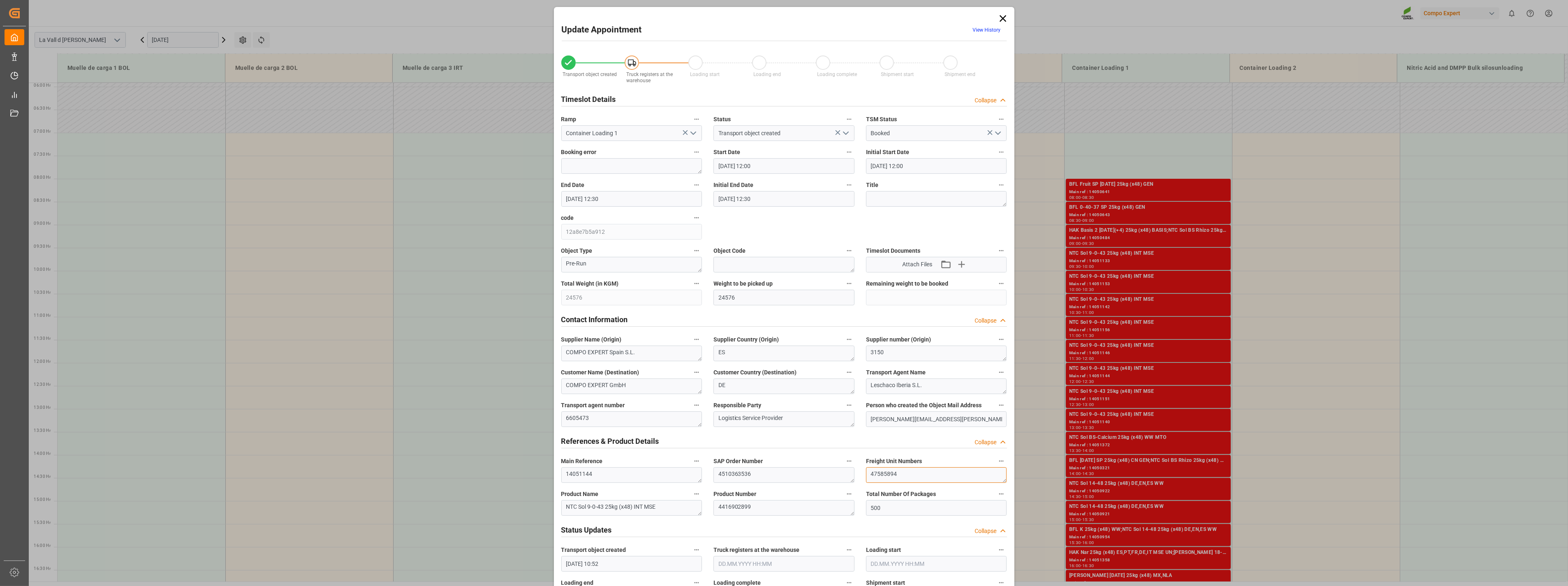
click at [690, 316] on div "Transport object created Truck registers at the warehouse Loading start Loading…" at bounding box center [784, 574] width 457 height 1056
click at [690, 18] on icon at bounding box center [1003, 18] width 7 height 7
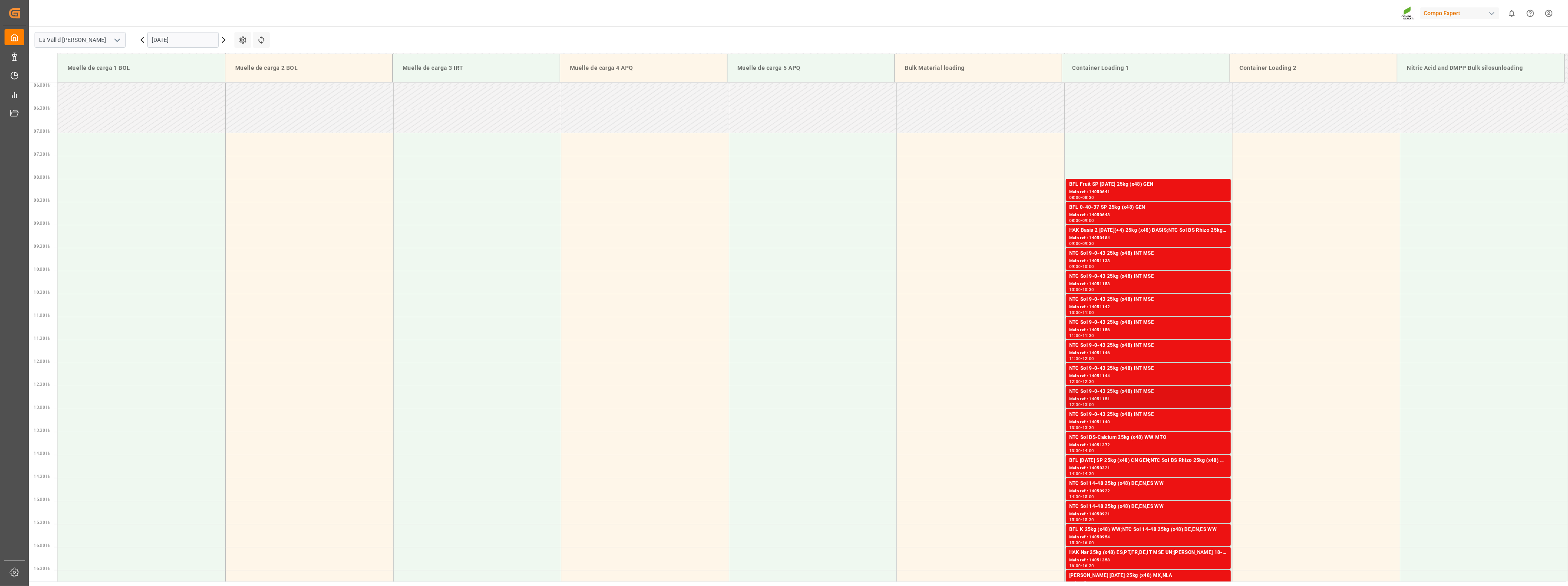
click at [690, 316] on div "Main ref : 14051151" at bounding box center [1149, 399] width 158 height 7
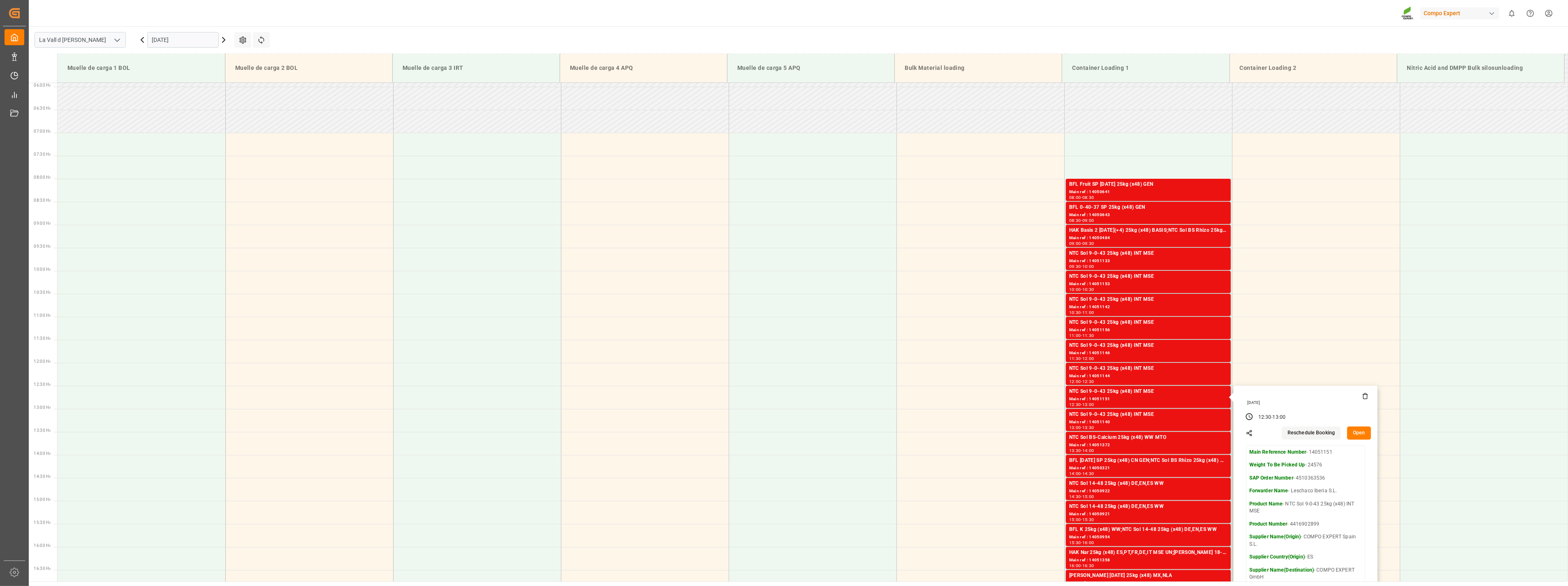
click at [690, 316] on button "Open" at bounding box center [1359, 433] width 24 height 13
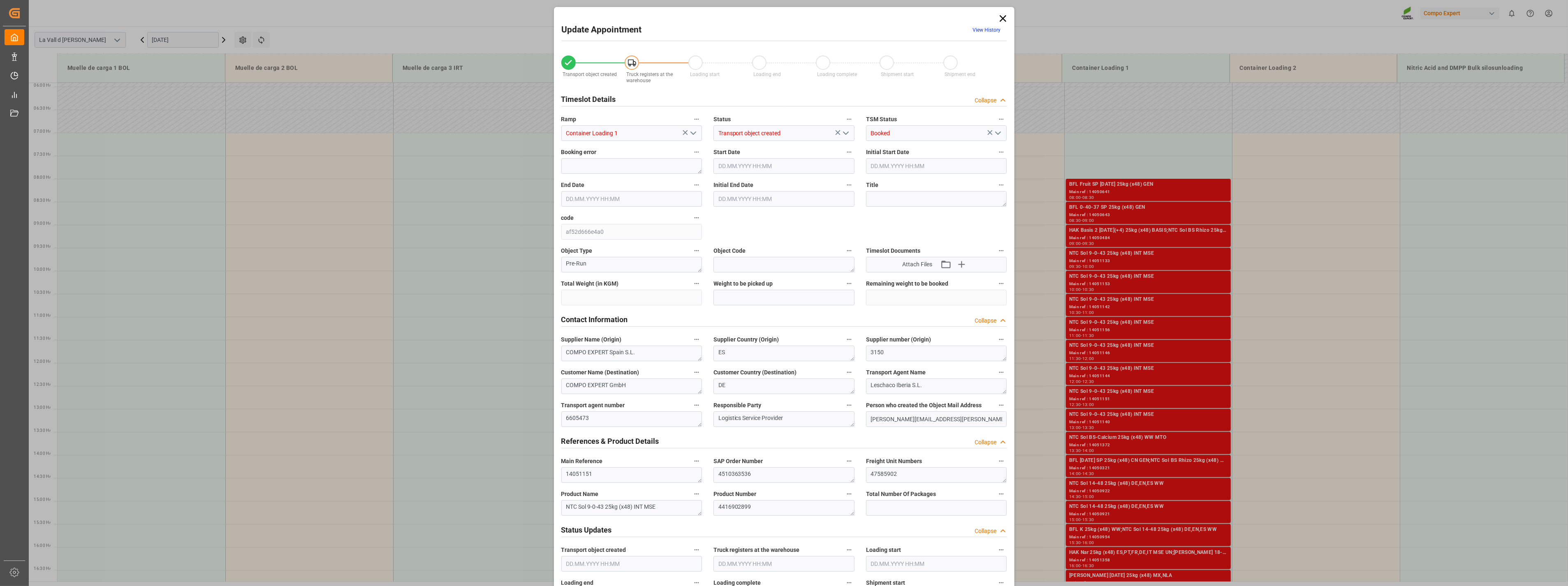
type input "24576"
type input "500"
type input "[DATE] 12:30"
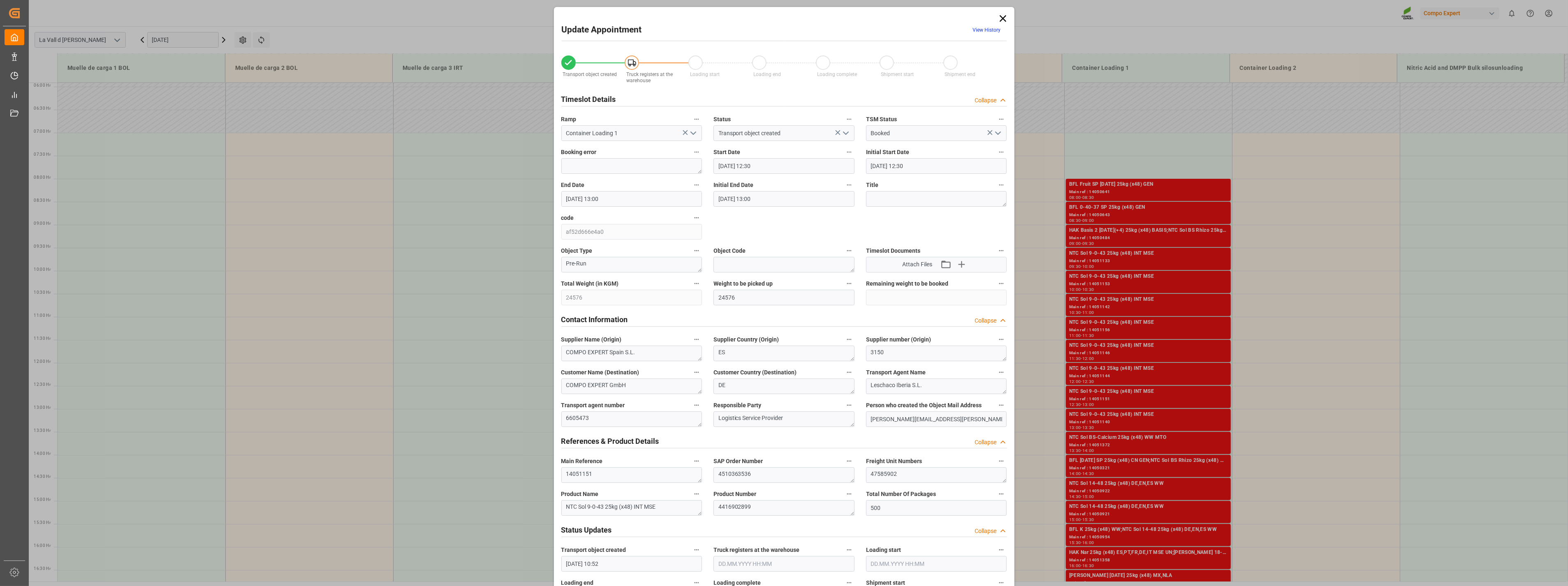
type input "[DATE] 13:00"
type input "[DATE] 10:52"
type input "[DATE] 11:10"
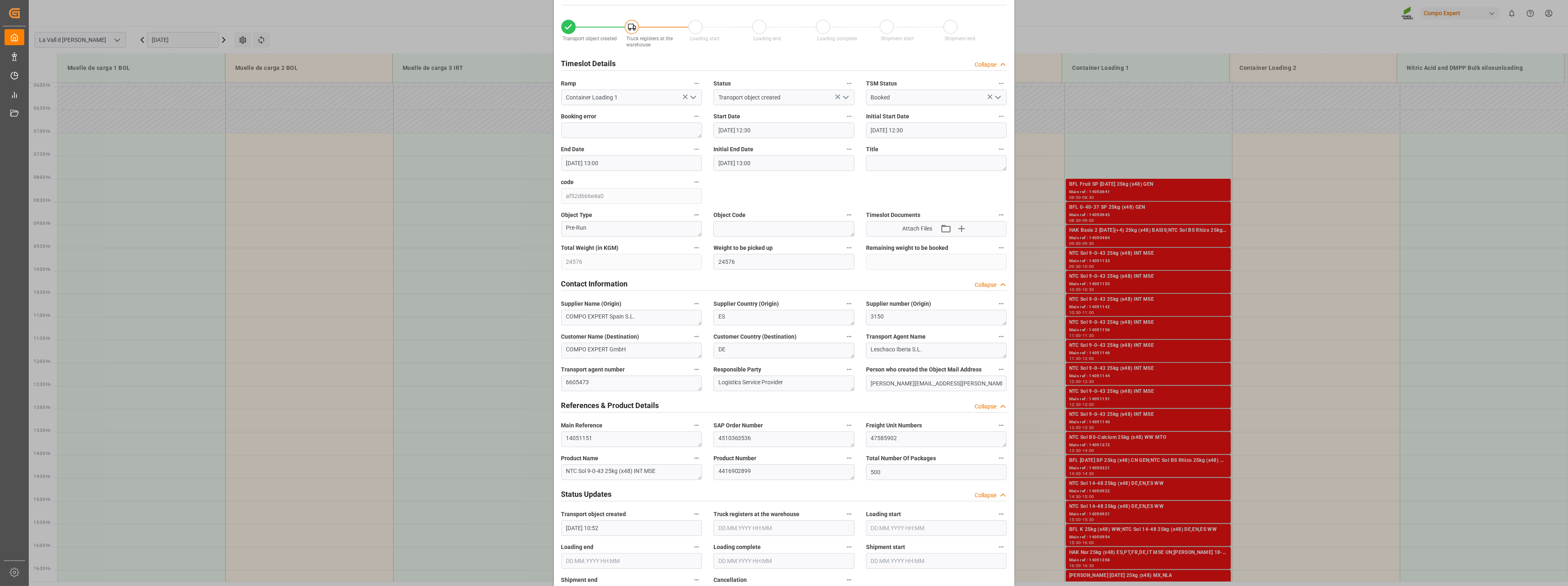
scroll to position [46, 0]
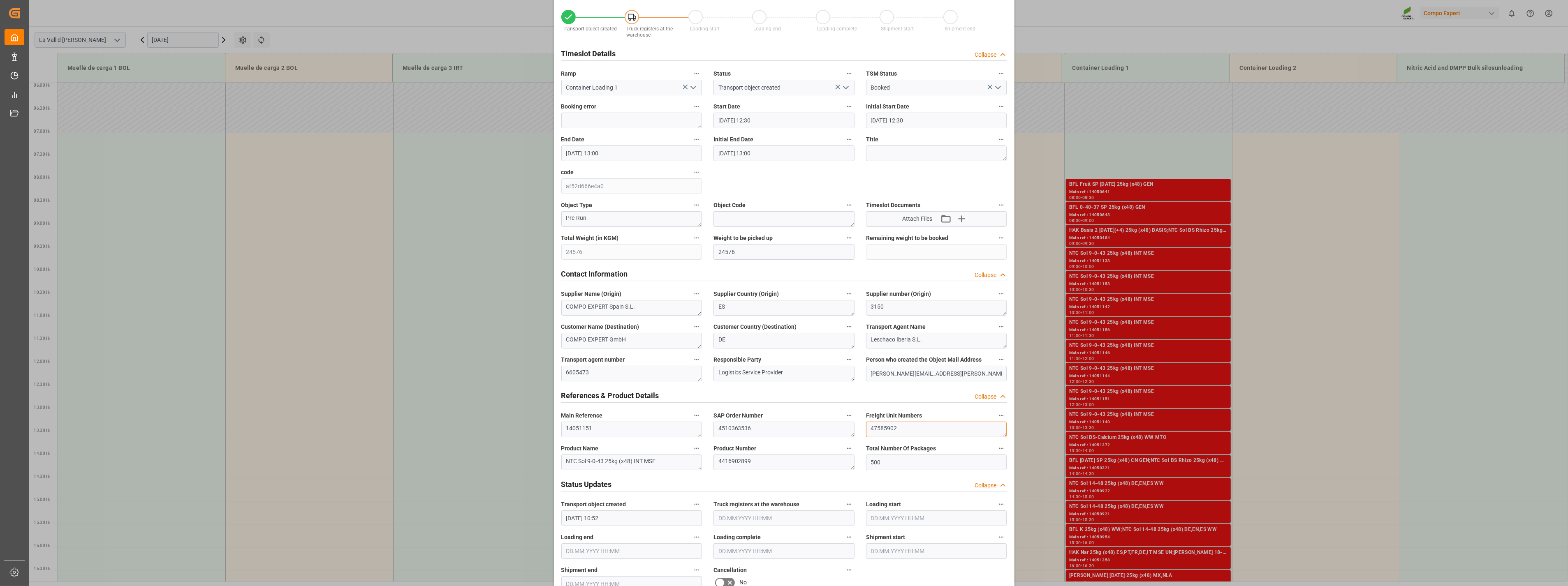
drag, startPoint x: 911, startPoint y: 426, endPoint x: 766, endPoint y: 430, distance: 145.1
click at [690, 316] on div "Transport object created Truck registers at the warehouse Loading start Loading…" at bounding box center [784, 529] width 457 height 1056
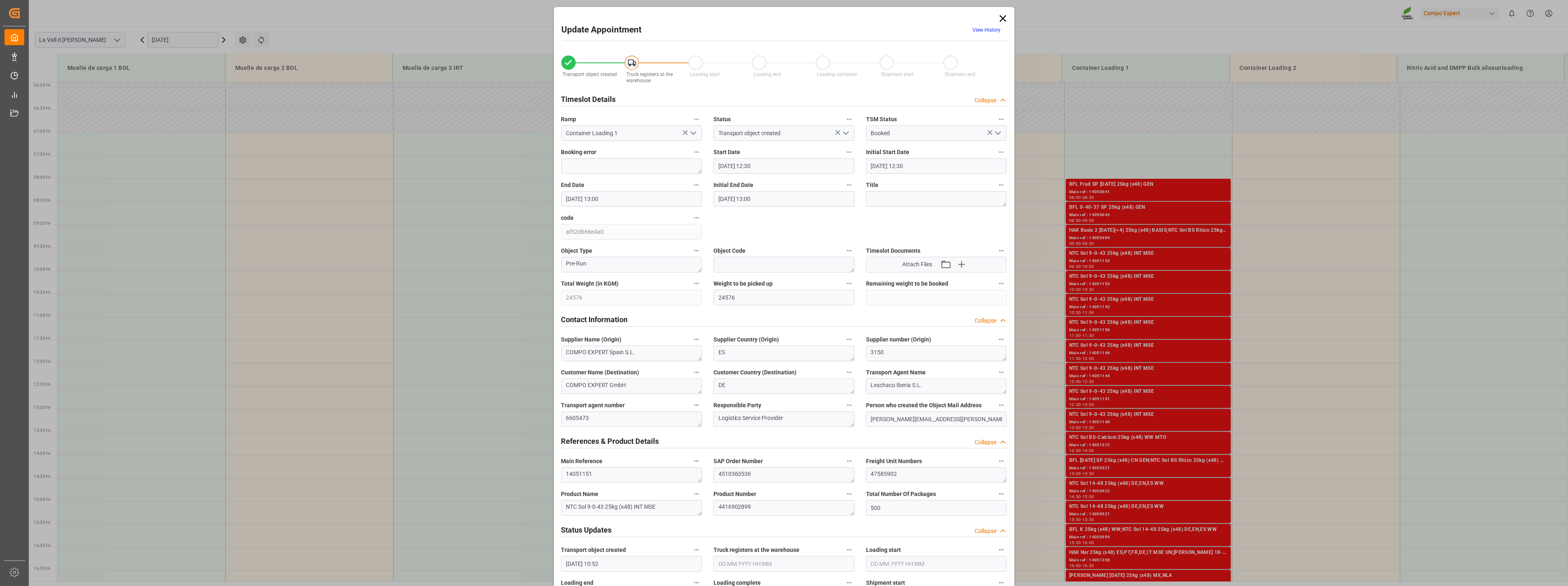
click at [690, 19] on icon at bounding box center [1003, 18] width 12 height 12
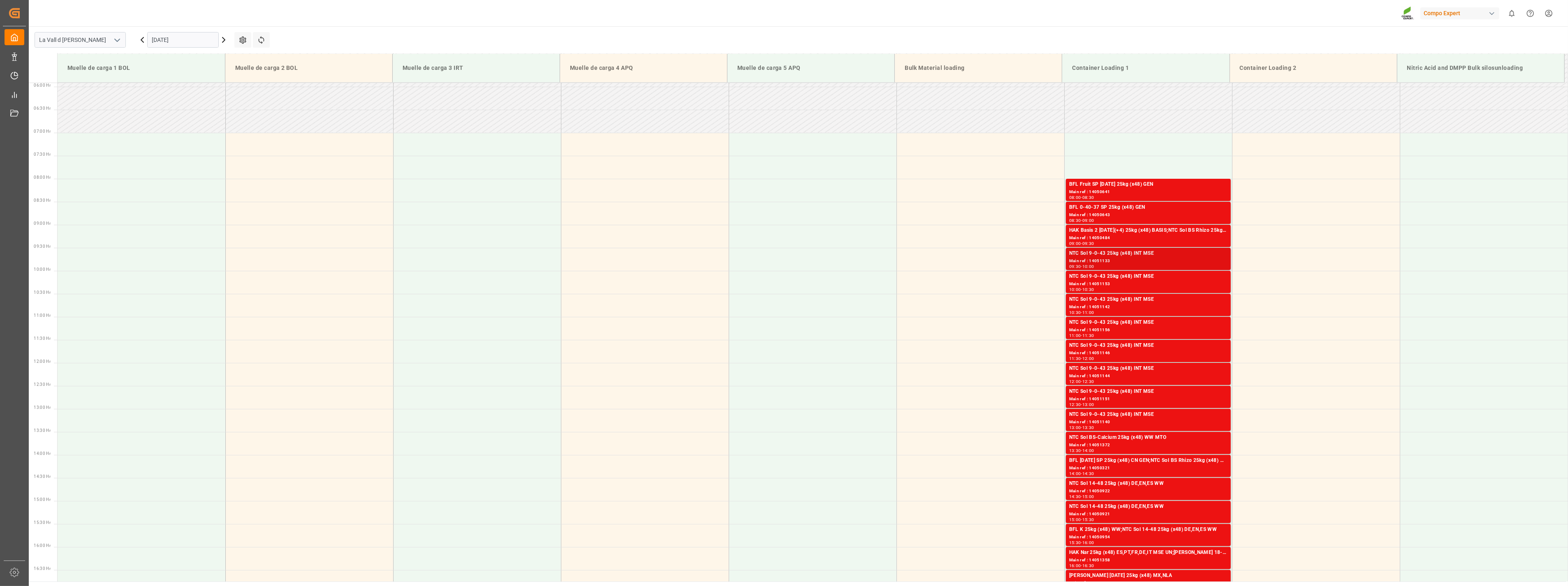
click at [690, 258] on div "Main ref : 14051133" at bounding box center [1149, 261] width 158 height 7
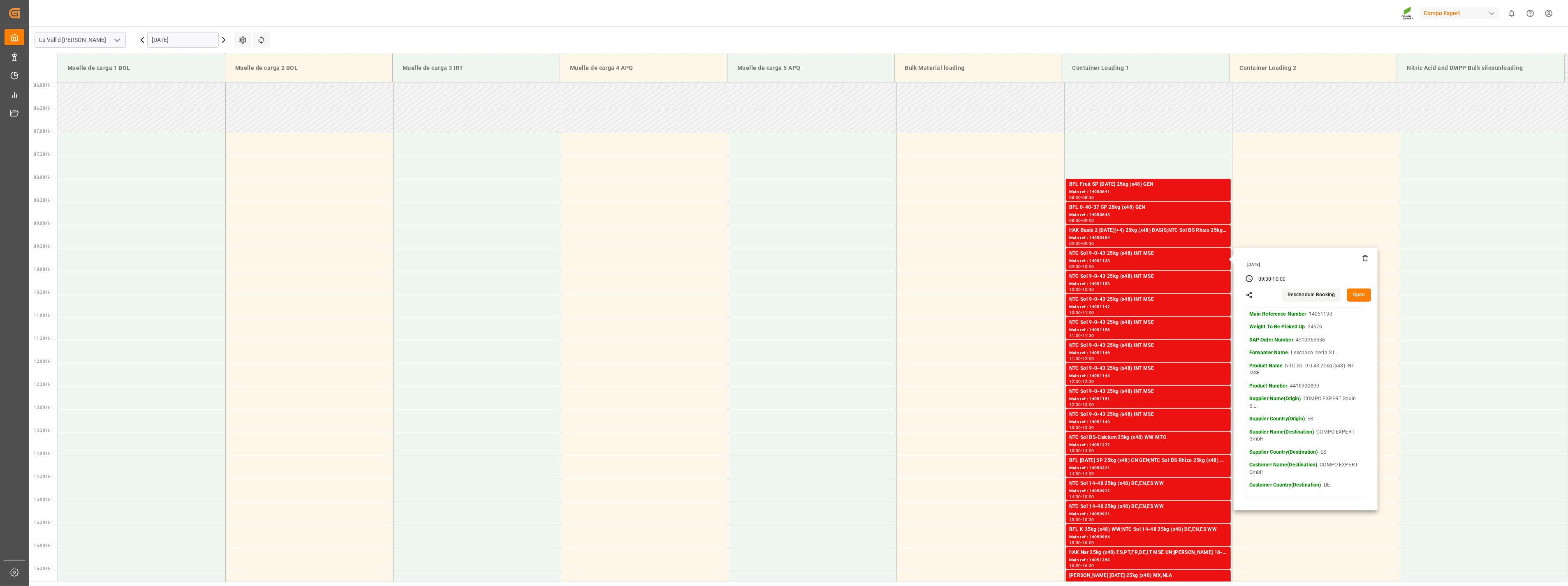
click at [601, 32] on main "La Vall d Uixo [DATE] Settings Refresh Time Slots Muelle de carga 1 BOL Muelle …" at bounding box center [797, 304] width 1538 height 556
